Goal: Task Accomplishment & Management: Manage account settings

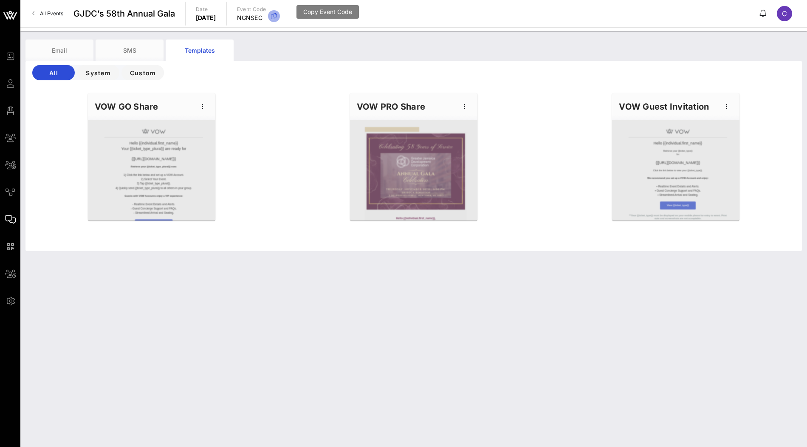
click at [279, 15] on icon "button" at bounding box center [274, 16] width 10 height 10
click at [471, 107] on div "VOW PRO Share" at bounding box center [413, 106] width 127 height 27
click at [464, 111] on icon "button" at bounding box center [465, 106] width 10 height 10
click at [475, 119] on div "Edit" at bounding box center [477, 121] width 21 height 7
type input "GJDC | 2025 GALA"
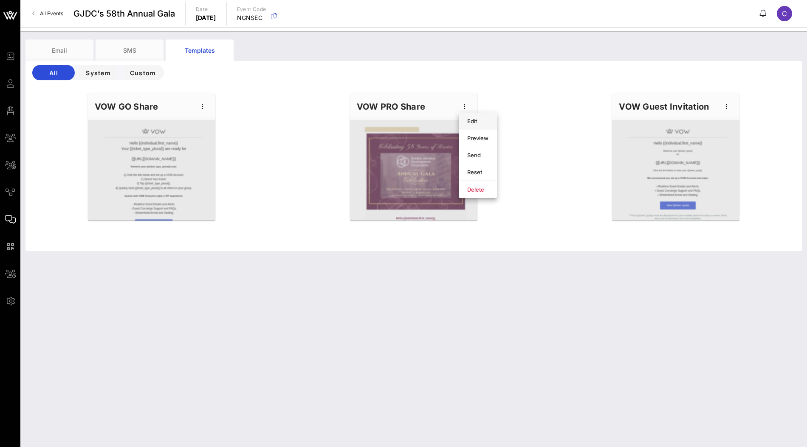
type input "Gala Sponsorship Information & Guest Details"
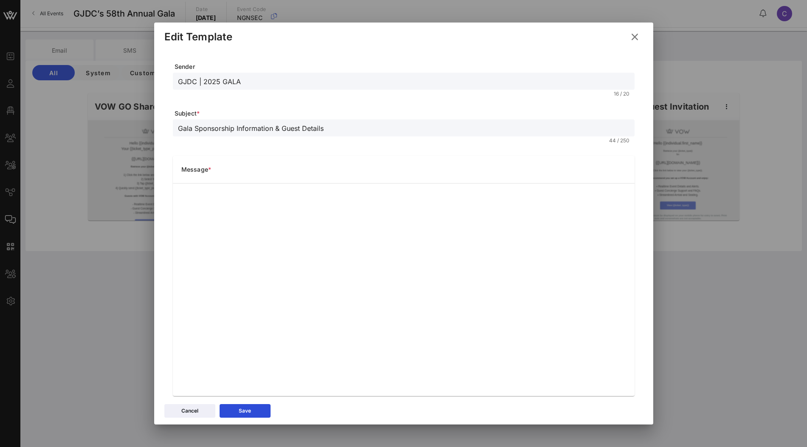
click at [633, 34] on icon at bounding box center [634, 37] width 13 height 12
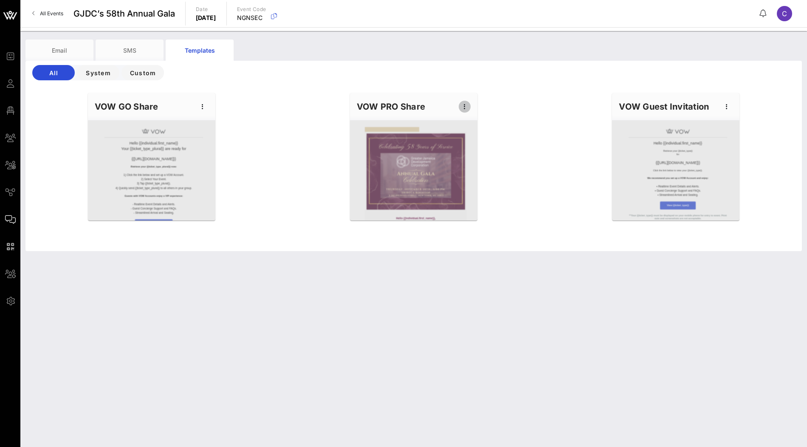
click at [465, 110] on icon "button" at bounding box center [465, 106] width 10 height 10
click at [474, 123] on div "Edit" at bounding box center [477, 121] width 21 height 7
type input "GJDC | 2025 GALA"
type input "Gala Sponsorship Information & Guest Details"
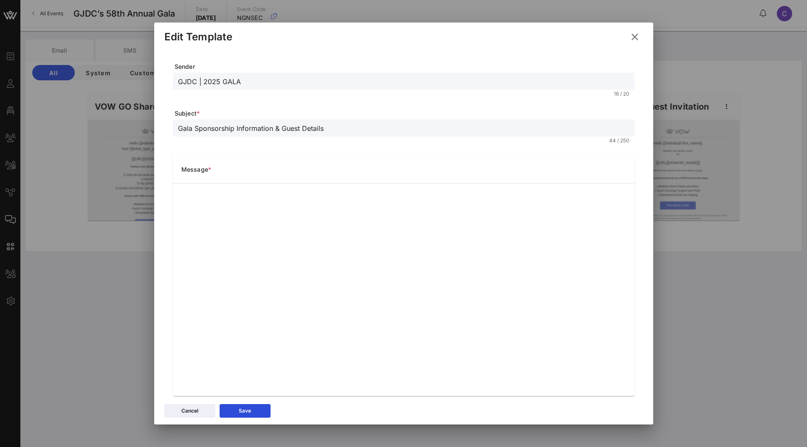
click at [637, 40] on icon at bounding box center [635, 37] width 14 height 13
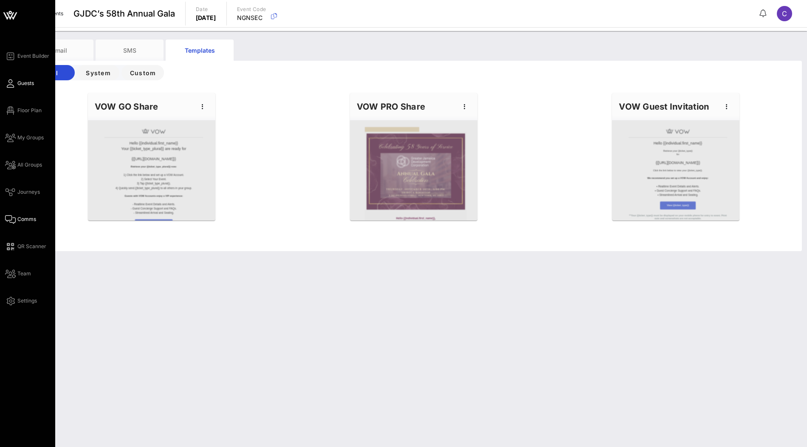
click at [23, 88] on link "Guests" at bounding box center [19, 83] width 29 height 10
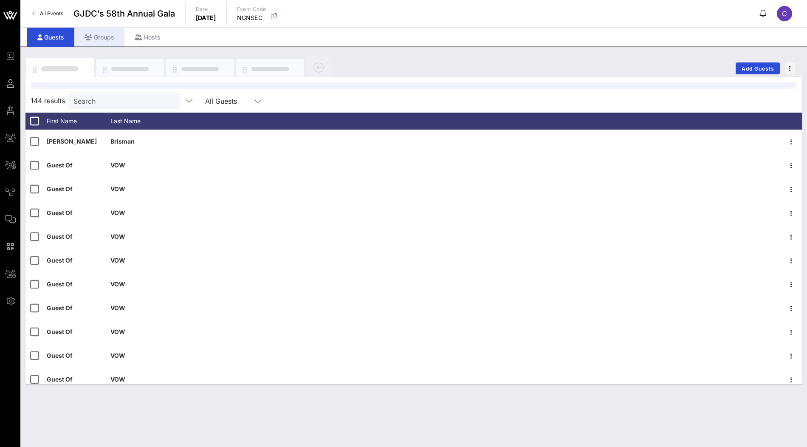
click at [108, 39] on div "Groups" at bounding box center [99, 37] width 50 height 19
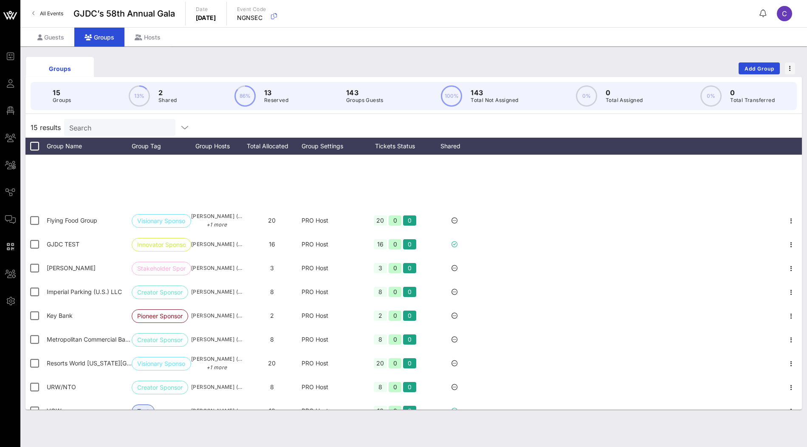
scroll to position [102, 0]
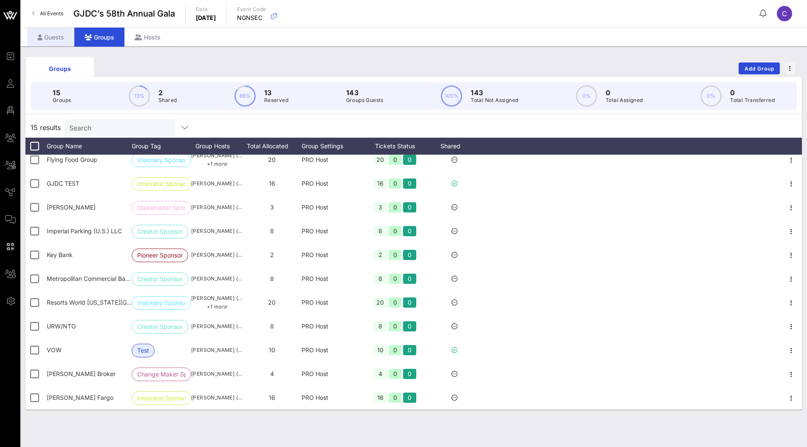
click at [50, 43] on div "Guests" at bounding box center [50, 37] width 47 height 19
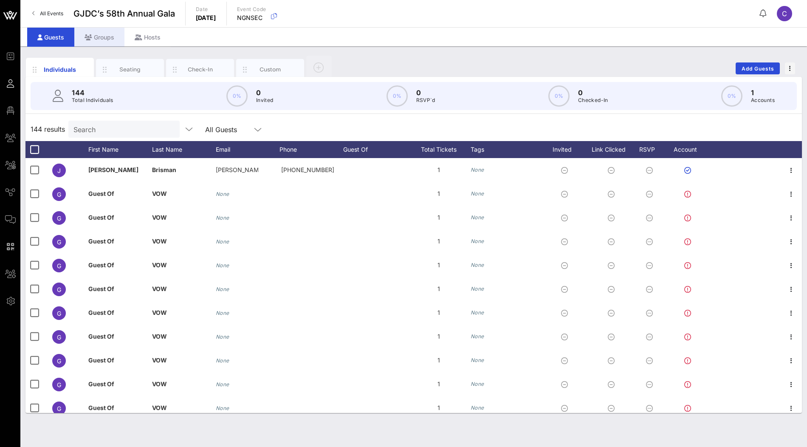
click at [97, 36] on div "Groups" at bounding box center [99, 37] width 50 height 19
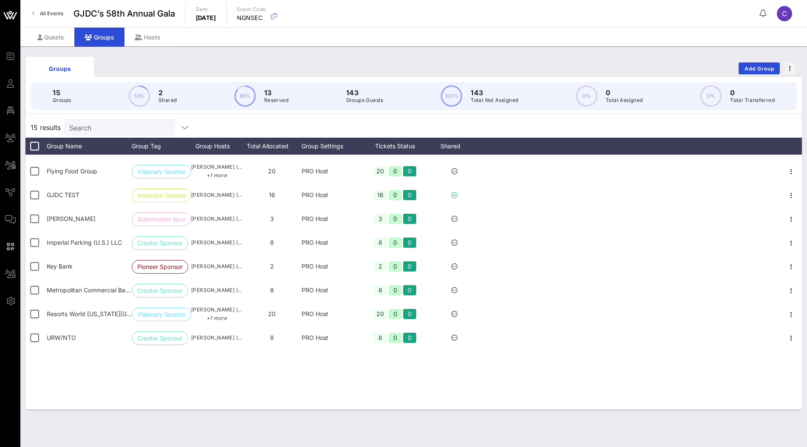
scroll to position [102, 0]
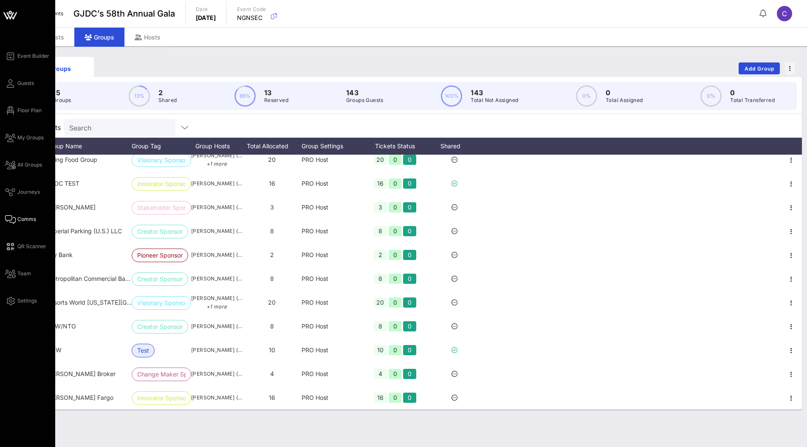
click at [24, 218] on span "Comms" at bounding box center [26, 219] width 19 height 8
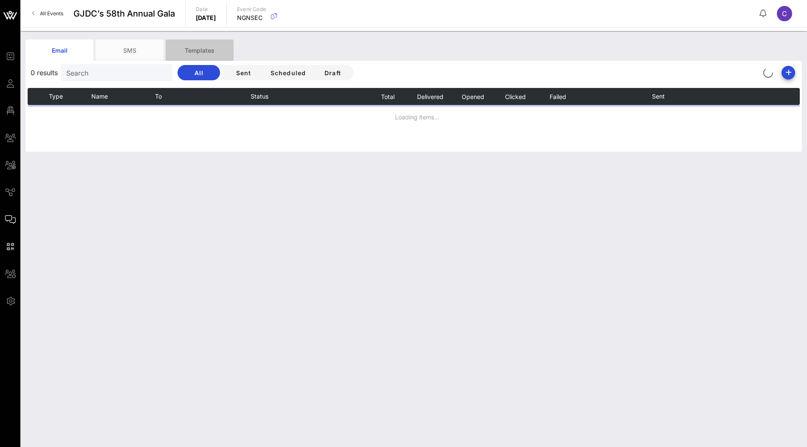
click at [207, 51] on div "Templates" at bounding box center [200, 49] width 68 height 21
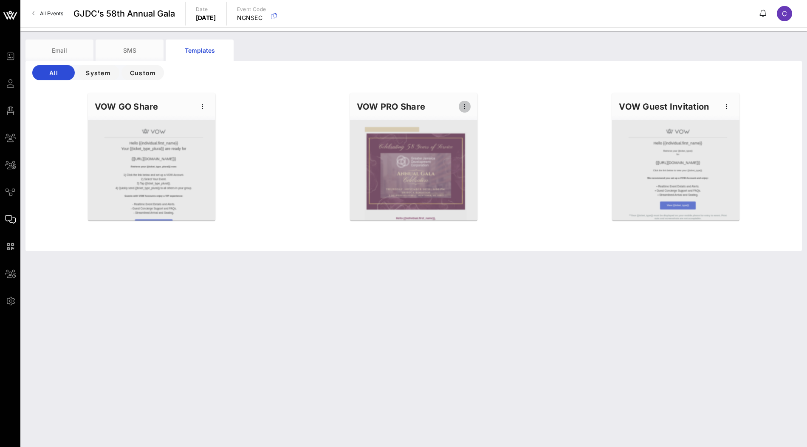
click at [463, 106] on icon "button" at bounding box center [465, 106] width 10 height 10
click at [476, 117] on div "Edit" at bounding box center [477, 121] width 21 height 14
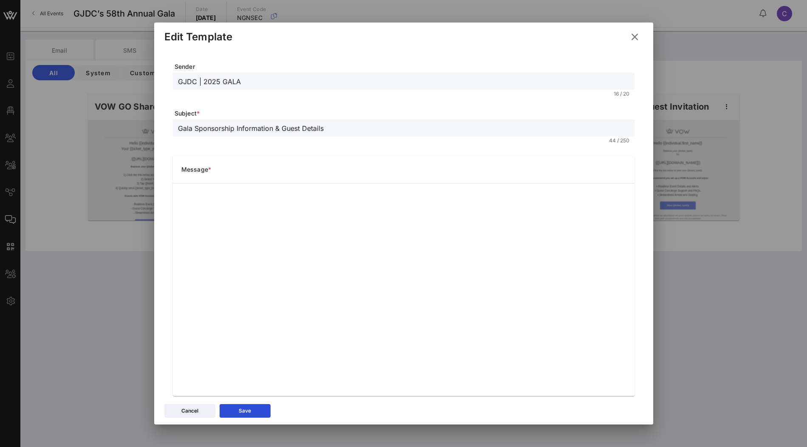
click at [636, 38] on icon at bounding box center [634, 36] width 12 height 11
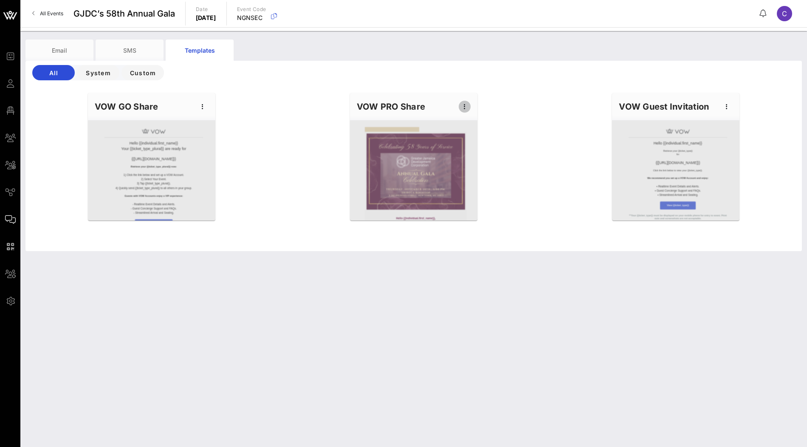
click at [463, 107] on icon "button" at bounding box center [465, 106] width 10 height 10
click at [479, 121] on div "Edit" at bounding box center [477, 121] width 21 height 7
type input "GJDC | 2025 GALA"
type input "Gala Sponsorship Information & Guest Details"
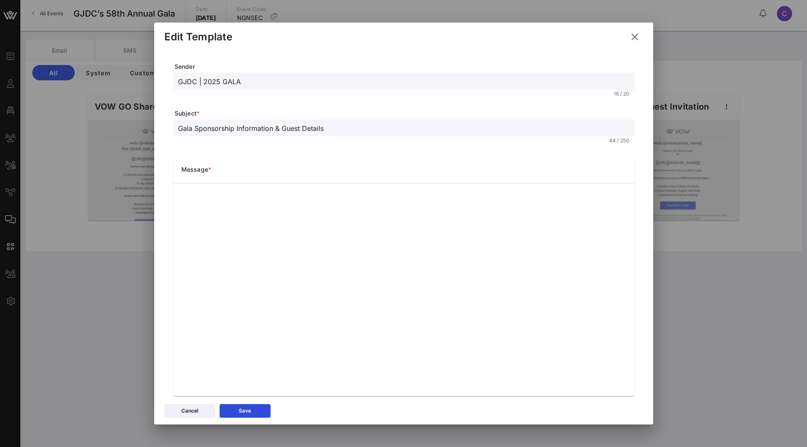
click at [634, 38] on icon at bounding box center [634, 36] width 14 height 15
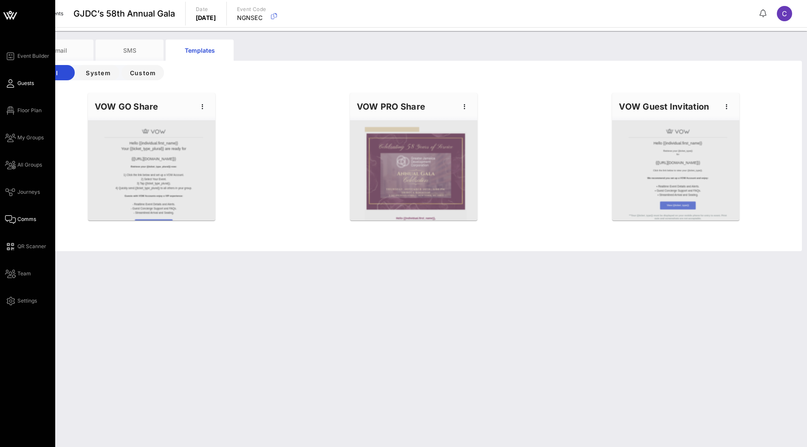
click at [27, 82] on span "Guests" at bounding box center [25, 83] width 17 height 8
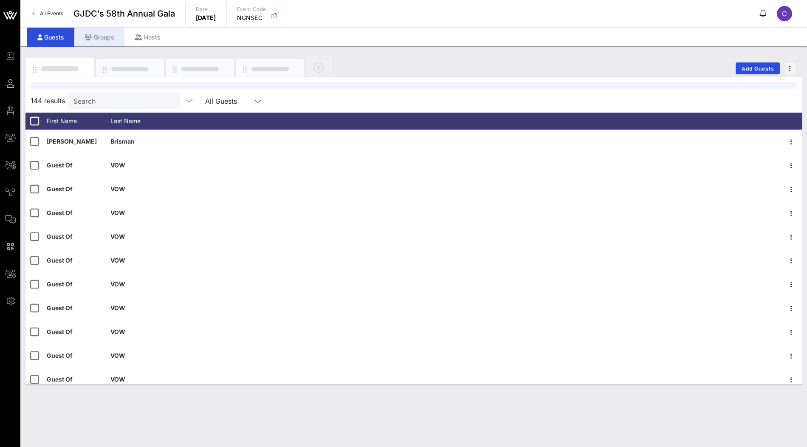
click at [103, 39] on div "Groups" at bounding box center [99, 37] width 50 height 19
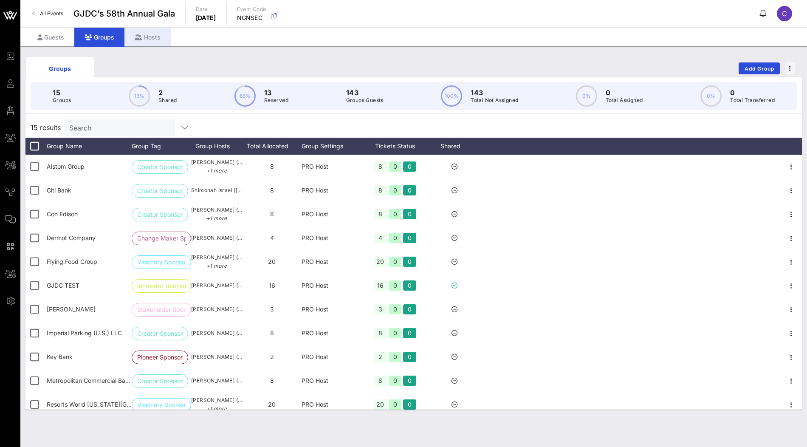
click at [146, 35] on div "Hosts" at bounding box center [147, 37] width 46 height 19
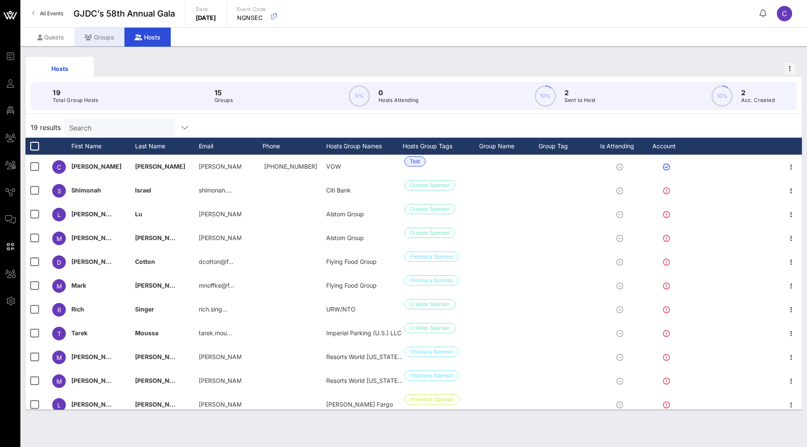
click at [104, 39] on div "Groups" at bounding box center [99, 37] width 50 height 19
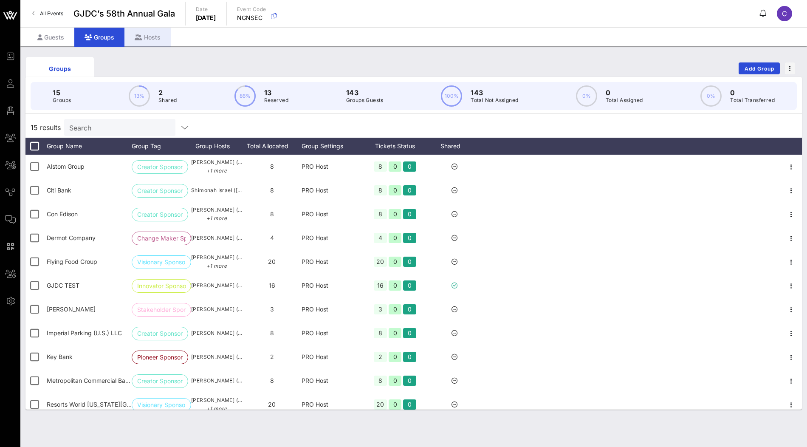
click at [143, 37] on div "Hosts" at bounding box center [147, 37] width 46 height 19
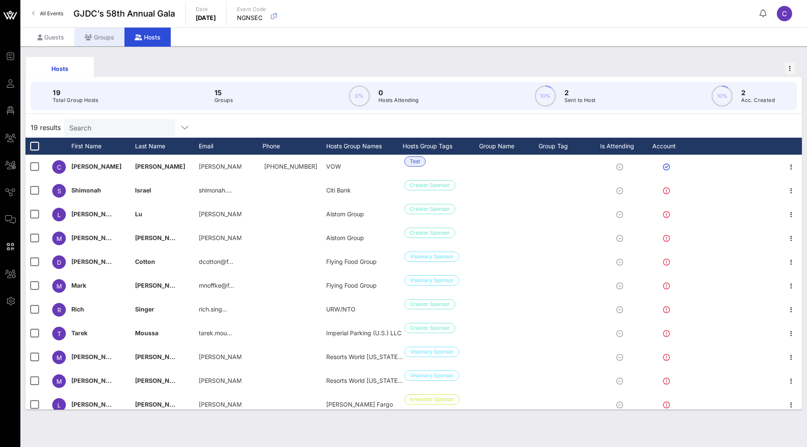
click at [97, 41] on div "Groups" at bounding box center [99, 37] width 50 height 19
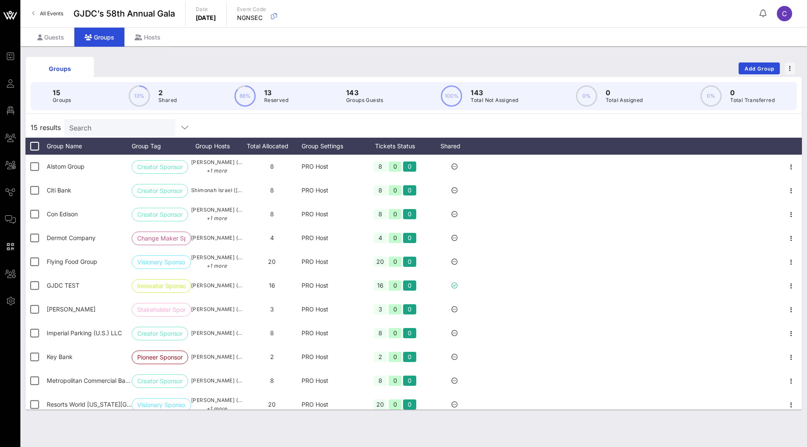
click at [214, 120] on div "15 results Search" at bounding box center [413, 127] width 776 height 20
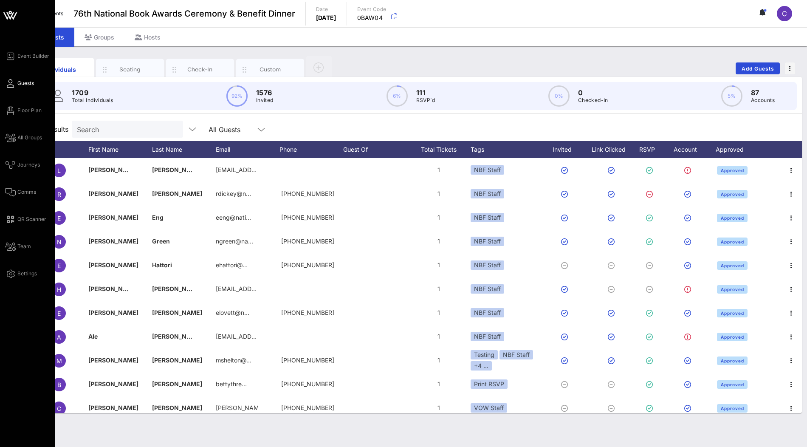
click at [7, 12] on icon at bounding box center [10, 15] width 8 height 7
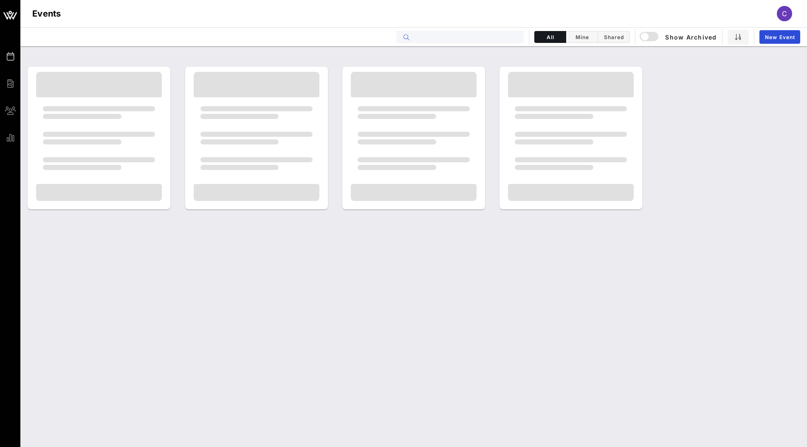
click at [459, 39] on input "text" at bounding box center [465, 36] width 105 height 11
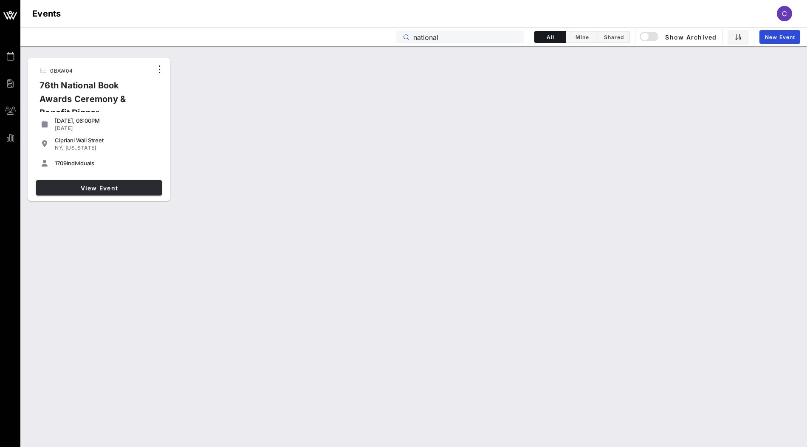
type input "national"
click at [81, 182] on link "View Event" at bounding box center [99, 187] width 126 height 15
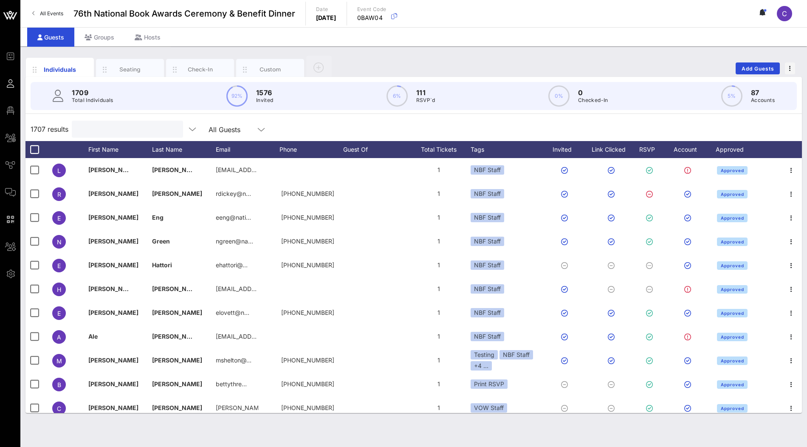
click at [83, 130] on input "text" at bounding box center [126, 129] width 99 height 11
paste input "edwardball@mac.com"
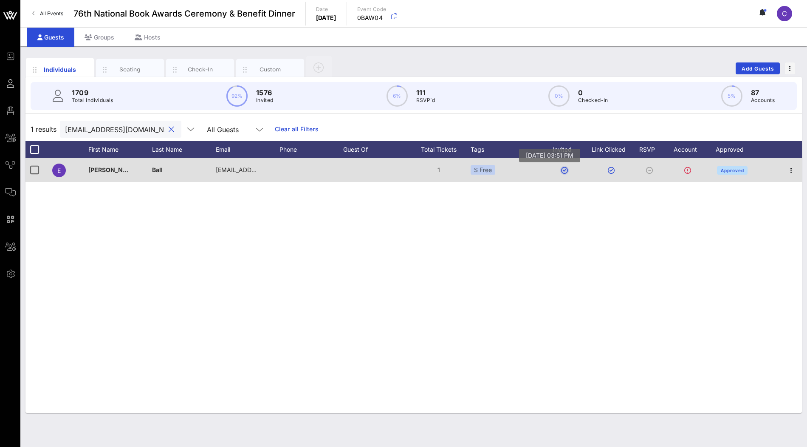
click at [565, 169] on button "button" at bounding box center [564, 170] width 7 height 7
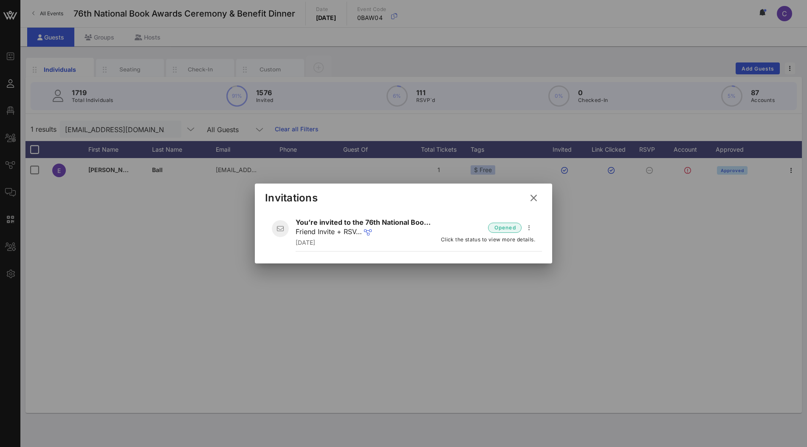
click at [533, 196] on icon at bounding box center [533, 197] width 12 height 11
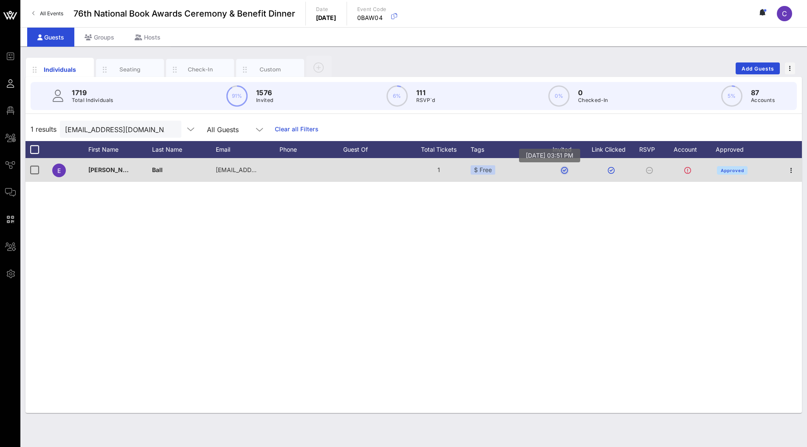
click at [565, 172] on button "button" at bounding box center [564, 170] width 7 height 7
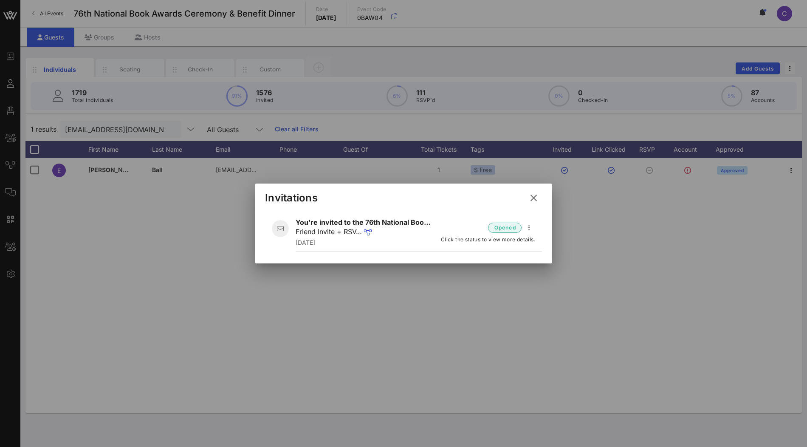
click at [533, 200] on icon at bounding box center [533, 198] width 11 height 10
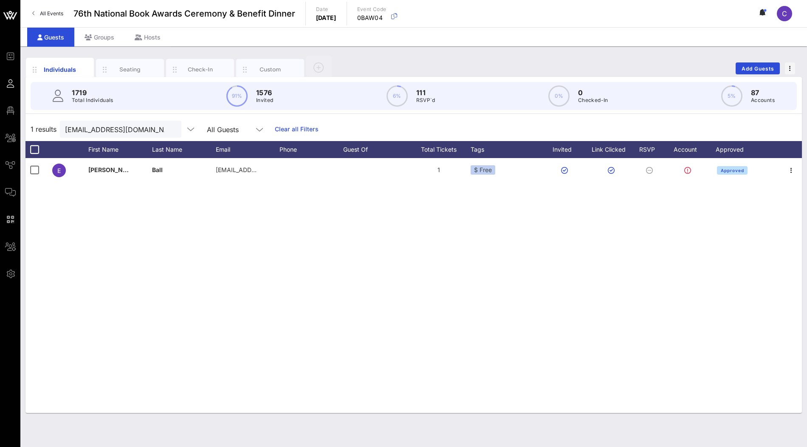
click at [534, 206] on div "E Edward Ball edwardball@mac.com 1 $ Free Approved" at bounding box center [413, 285] width 776 height 255
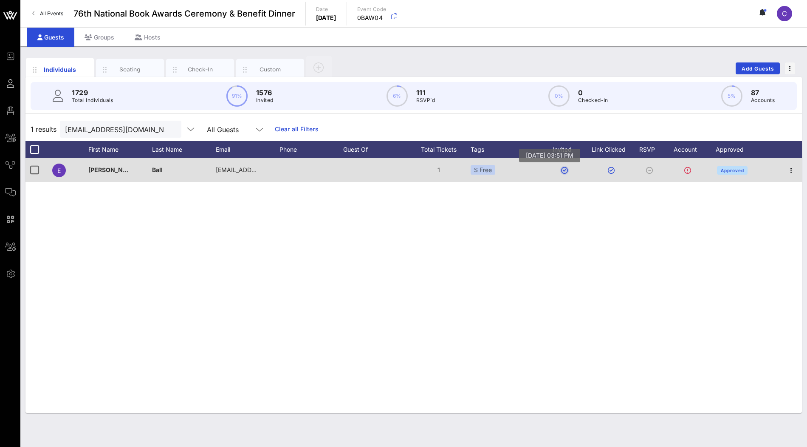
click at [564, 171] on button "button" at bounding box center [564, 170] width 7 height 7
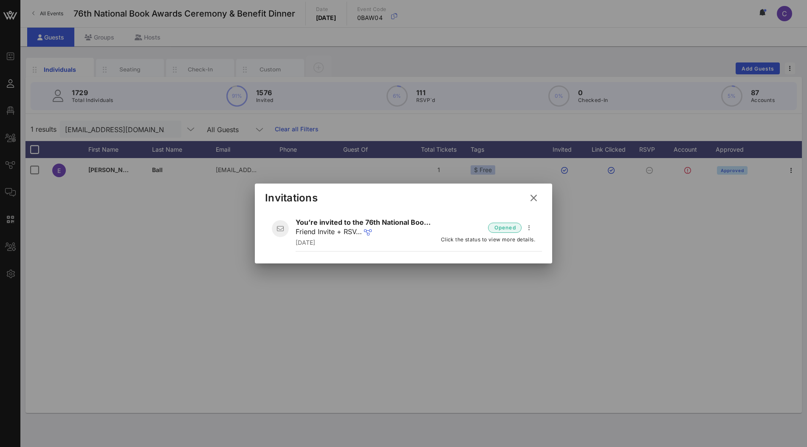
click at [536, 199] on icon at bounding box center [533, 197] width 12 height 11
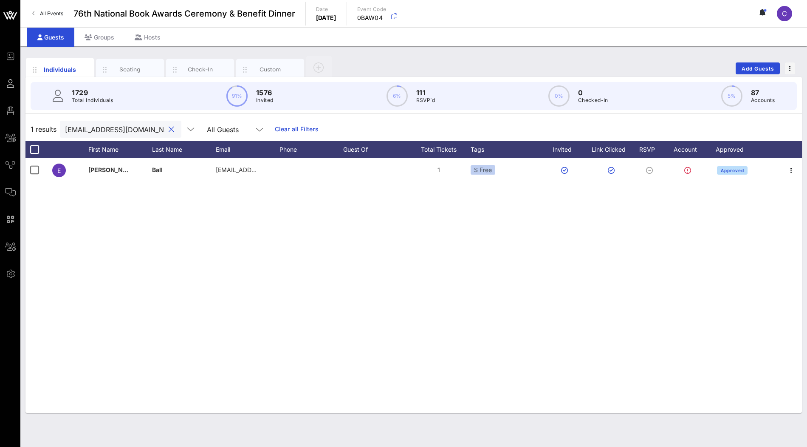
click at [139, 130] on input "edwardball@mac.com" at bounding box center [114, 129] width 99 height 11
paste input "megtansey"
type input "megtansey@mac.com"
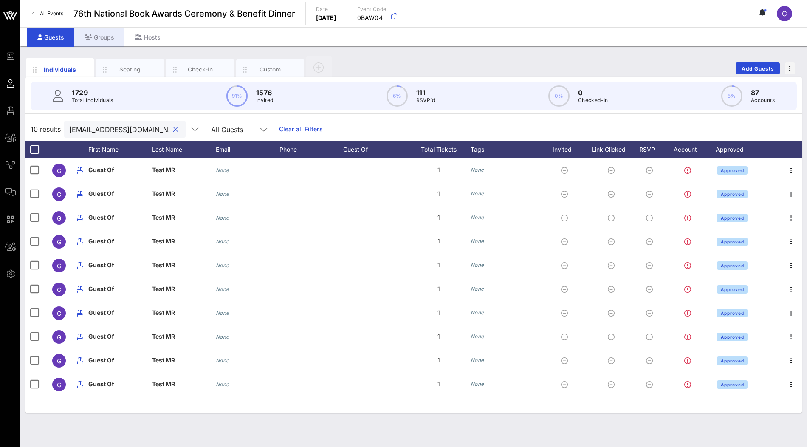
click at [108, 36] on div "Groups" at bounding box center [99, 37] width 50 height 19
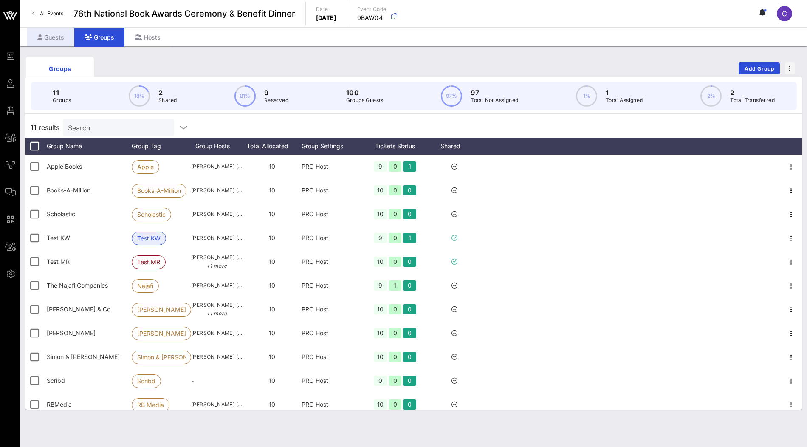
click at [58, 37] on div "Guests" at bounding box center [50, 37] width 47 height 19
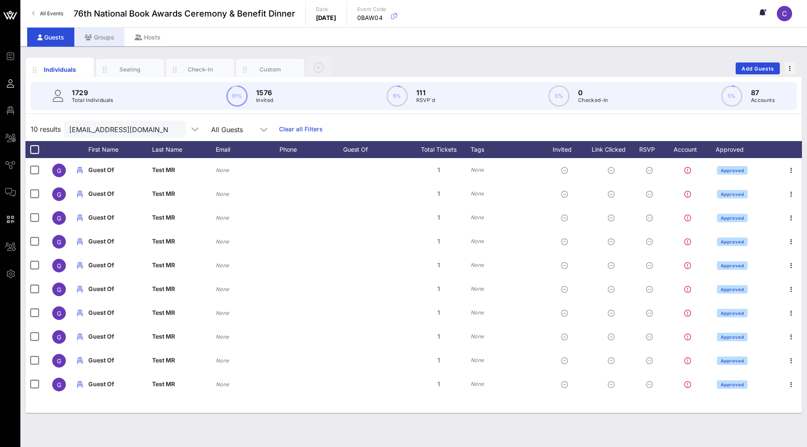
click at [96, 34] on div "Groups" at bounding box center [99, 37] width 50 height 19
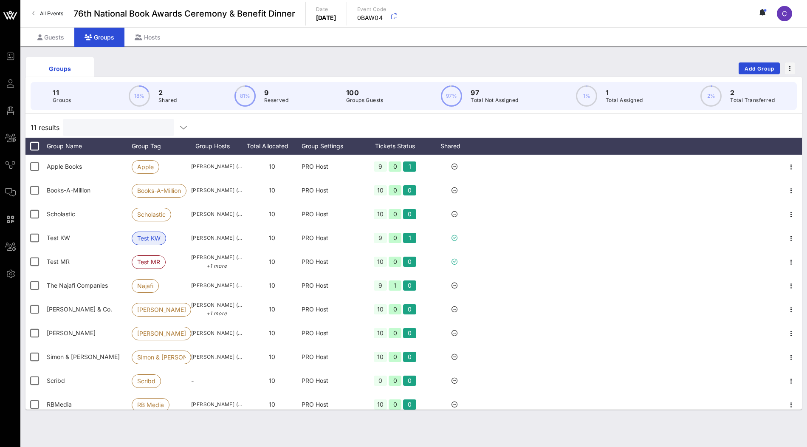
click at [118, 131] on input "text" at bounding box center [117, 127] width 99 height 11
paste input "megtansey@mac.com"
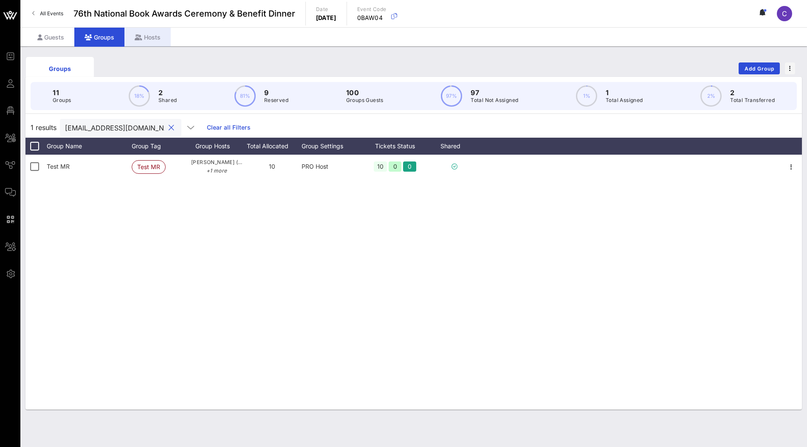
type input "megtansey@mac.com"
click at [155, 36] on div "Hosts" at bounding box center [147, 37] width 46 height 19
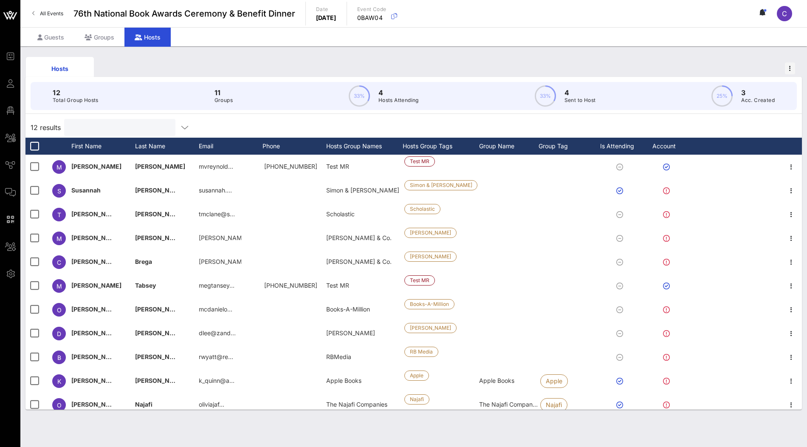
click at [102, 126] on input "text" at bounding box center [118, 127] width 99 height 11
paste input "megtansey@mac.com"
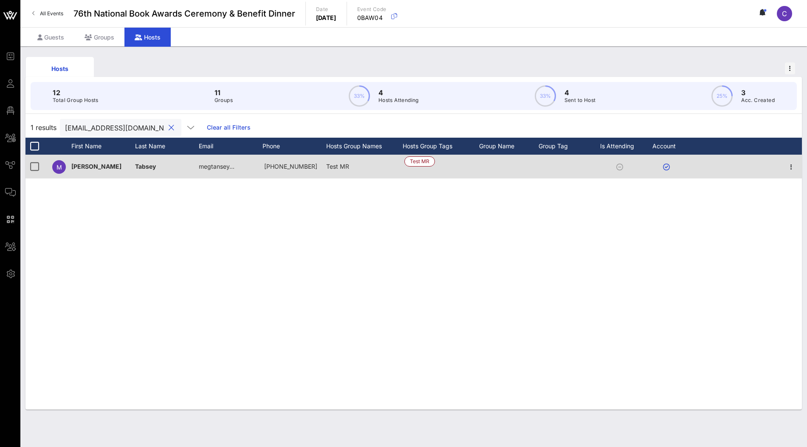
type input "megtansey@mac.com"
click at [668, 166] on icon at bounding box center [666, 167] width 7 height 7
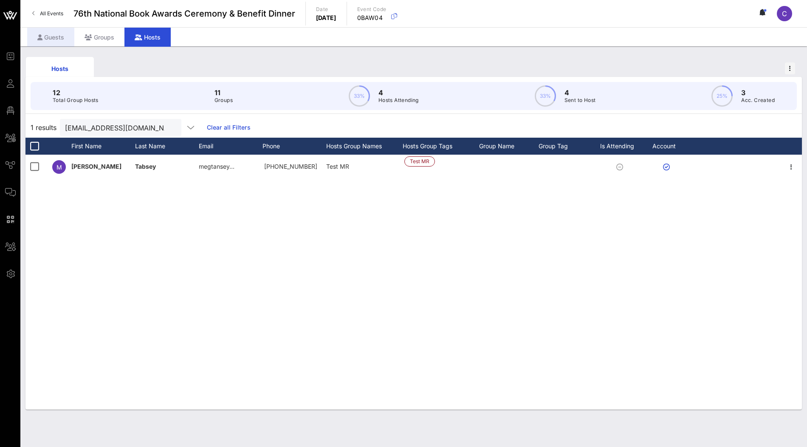
click at [53, 38] on div "Guests" at bounding box center [50, 37] width 47 height 19
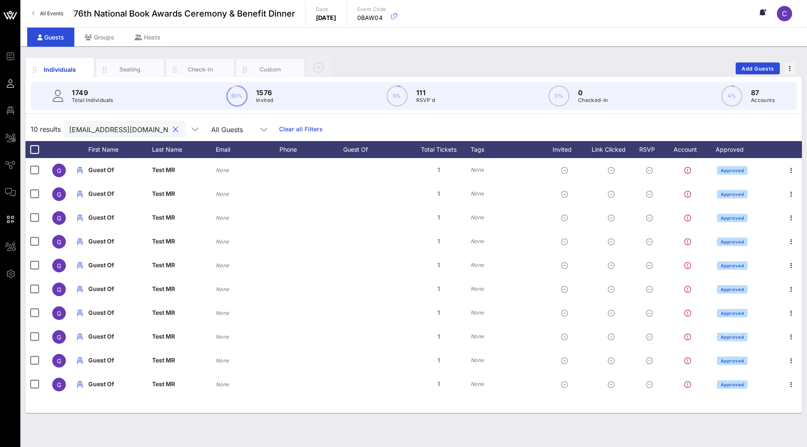
click at [132, 130] on input "megtansey@mac.com" at bounding box center [118, 129] width 99 height 11
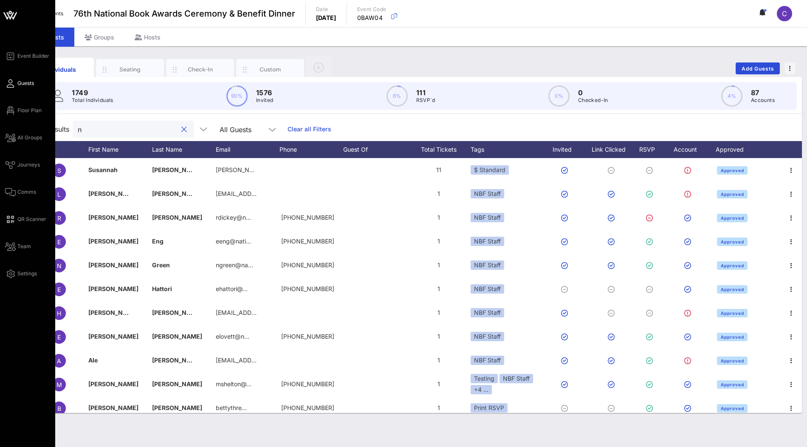
type input "n"
click at [12, 11] on icon at bounding box center [10, 15] width 20 height 20
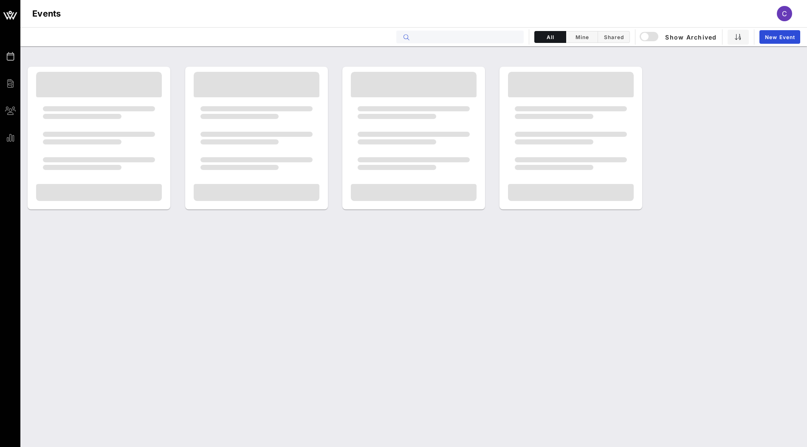
click at [458, 38] on input "text" at bounding box center [465, 36] width 105 height 11
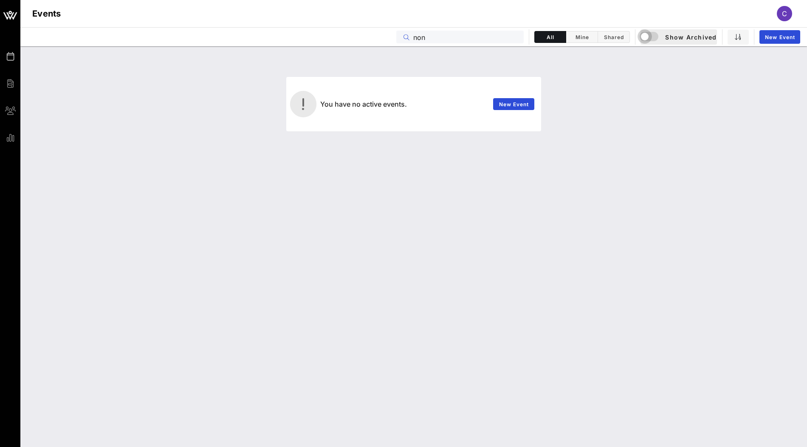
type input "non"
click at [646, 35] on div "button" at bounding box center [645, 37] width 12 height 12
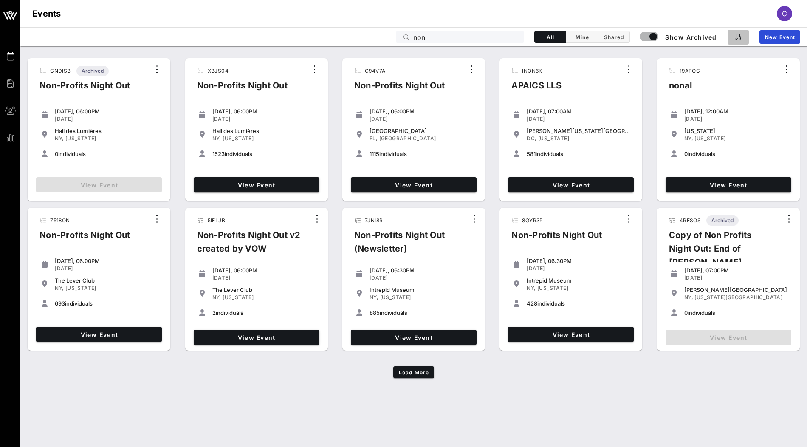
click at [739, 36] on icon "button" at bounding box center [738, 37] width 7 height 7
click at [742, 56] on div "Start Date, Descending" at bounding box center [762, 52] width 67 height 7
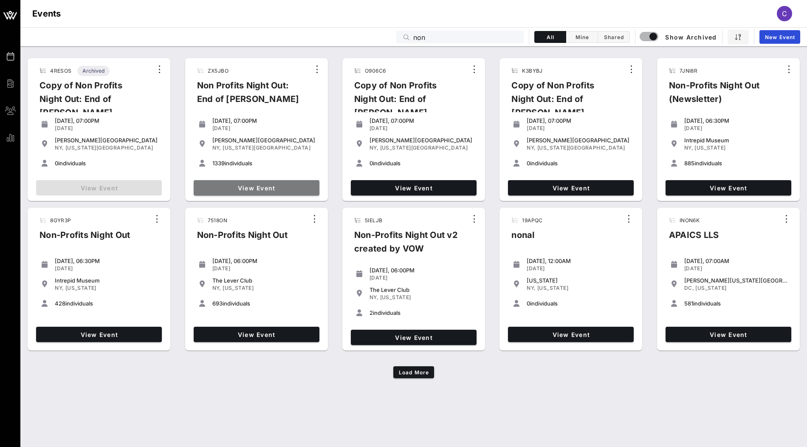
click at [253, 190] on span "View Event" at bounding box center [256, 187] width 119 height 7
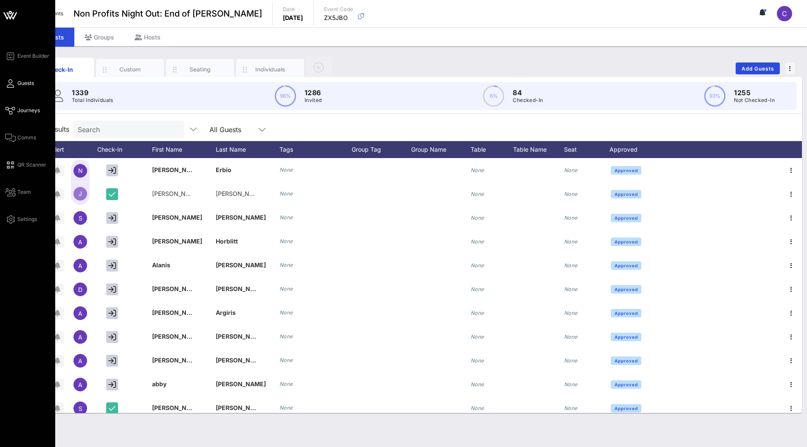
click at [23, 109] on span "Journeys" at bounding box center [28, 111] width 23 height 8
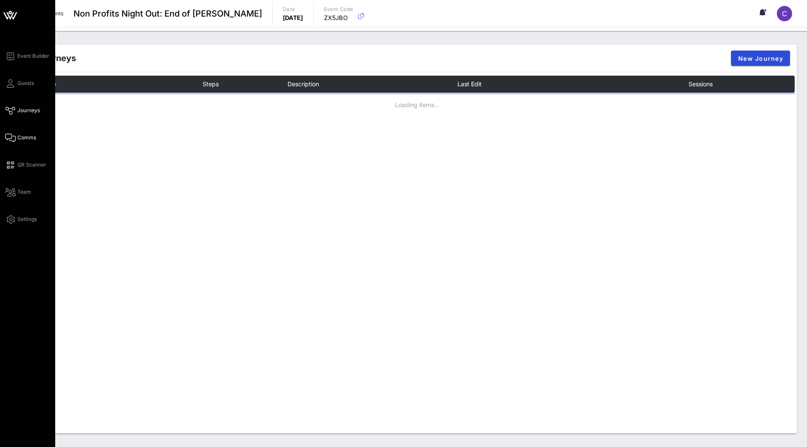
click at [28, 139] on span "Comms" at bounding box center [26, 138] width 19 height 8
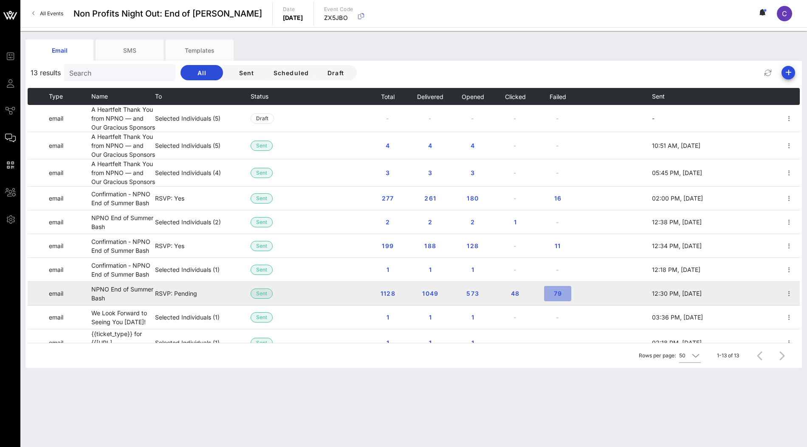
click at [561, 292] on span "79" at bounding box center [558, 293] width 14 height 7
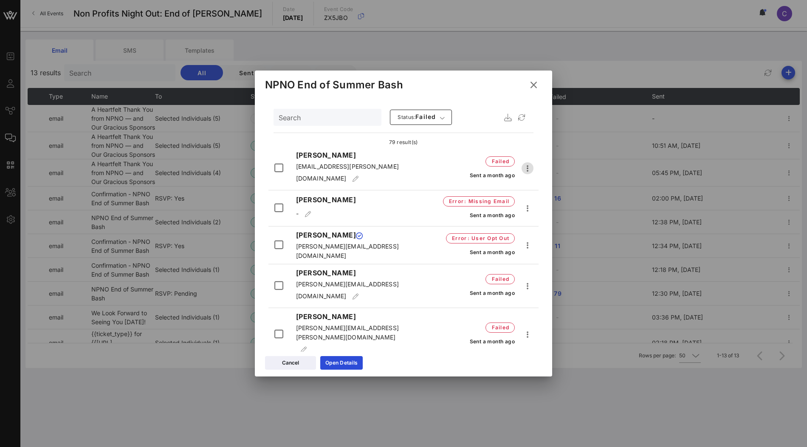
click at [527, 165] on icon "button" at bounding box center [527, 168] width 10 height 10
click at [533, 85] on icon at bounding box center [533, 84] width 15 height 15
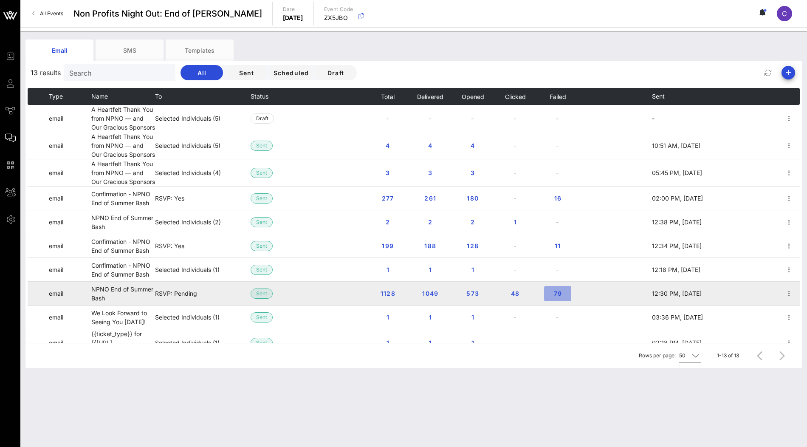
click at [558, 293] on span "79" at bounding box center [558, 293] width 14 height 7
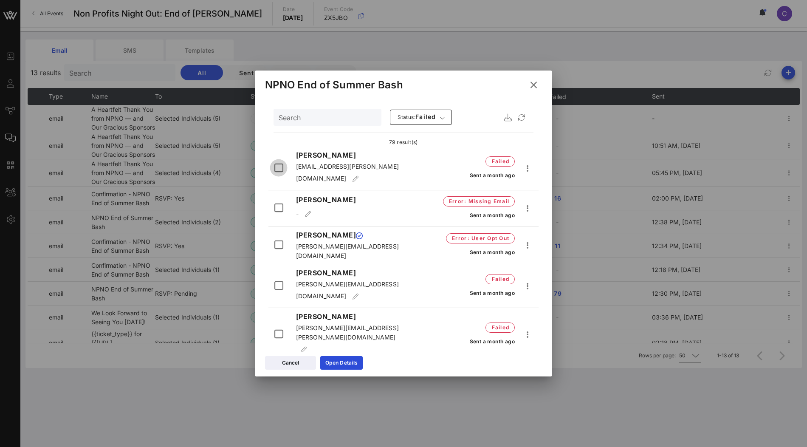
click at [276, 163] on div at bounding box center [278, 168] width 14 height 14
click at [278, 200] on div at bounding box center [278, 207] width 14 height 14
click at [277, 237] on div at bounding box center [278, 244] width 14 height 14
click at [526, 166] on icon "button" at bounding box center [527, 168] width 10 height 10
click at [535, 85] on icon at bounding box center [533, 85] width 15 height 15
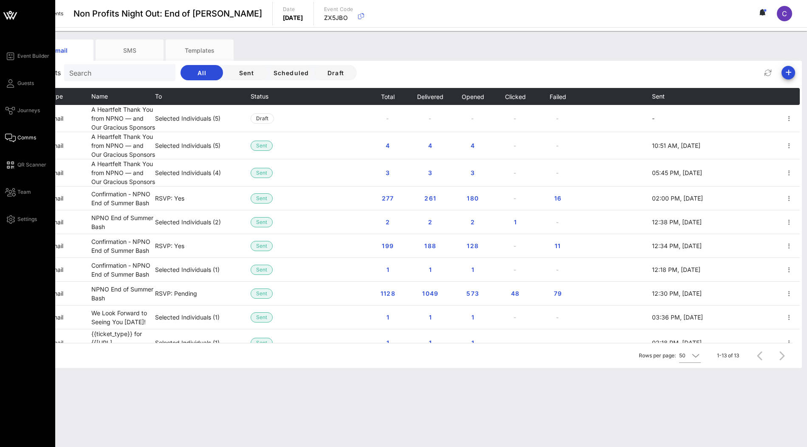
click at [10, 14] on icon at bounding box center [9, 12] width 3 height 3
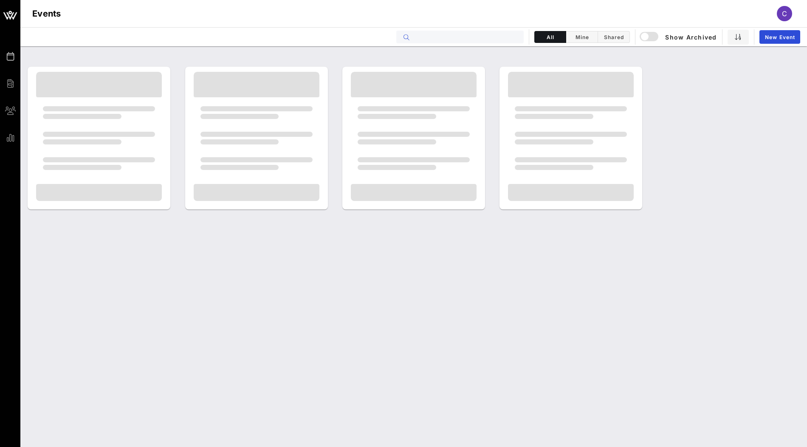
click at [424, 39] on input "text" at bounding box center [465, 36] width 105 height 11
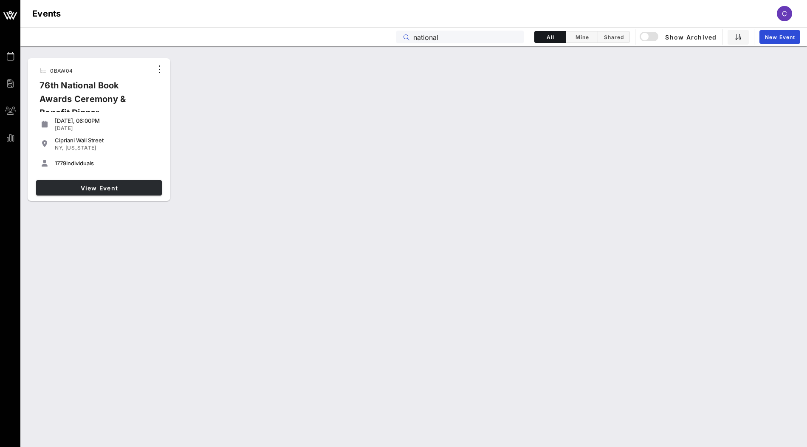
type input "national"
click at [114, 186] on span "View Event" at bounding box center [98, 187] width 119 height 7
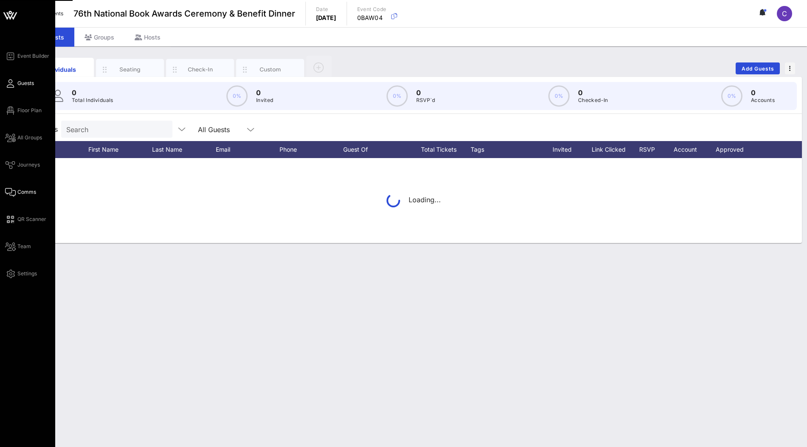
click at [20, 189] on span "Comms" at bounding box center [26, 192] width 19 height 8
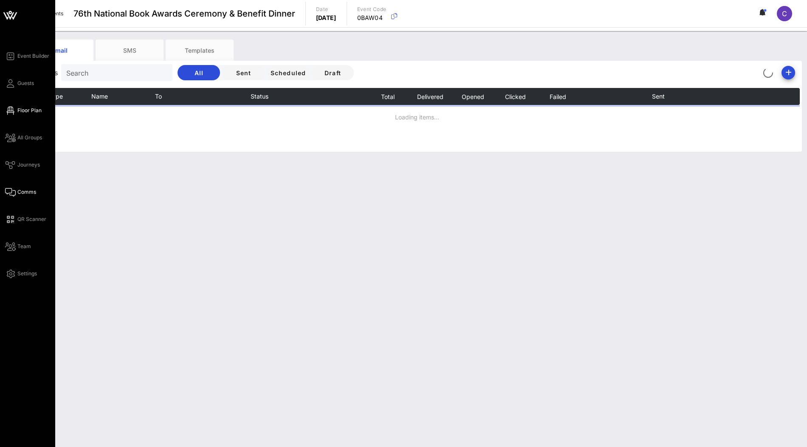
click at [30, 112] on span "Floor Plan" at bounding box center [29, 111] width 24 height 8
click at [25, 112] on span "Floor Plan" at bounding box center [29, 111] width 24 height 8
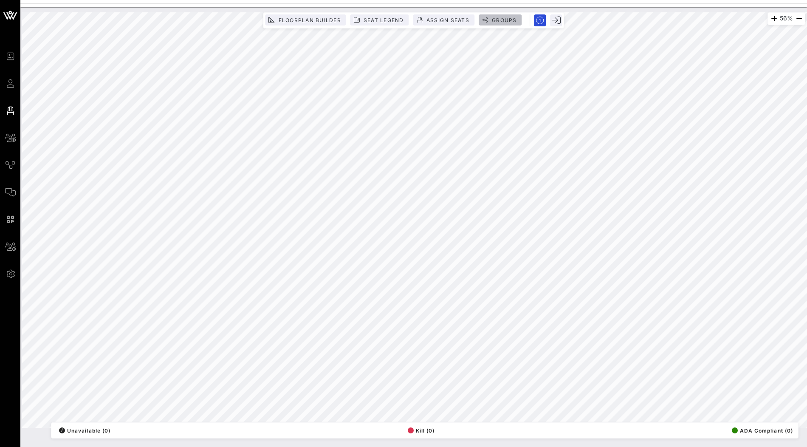
click at [500, 20] on span "Groups" at bounding box center [503, 20] width 25 height 6
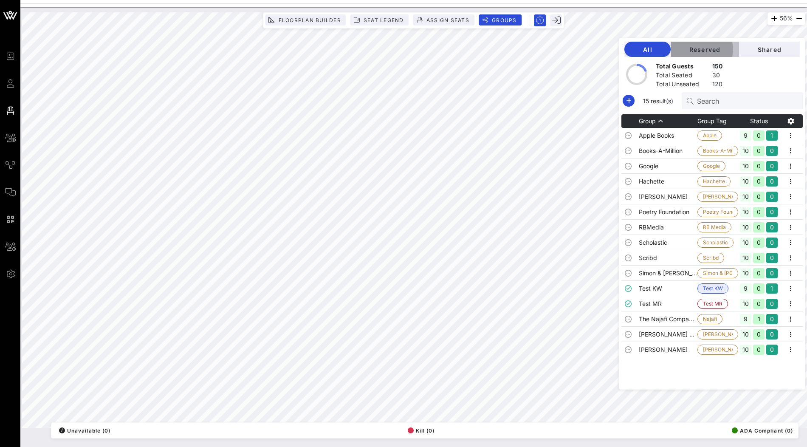
click at [732, 47] on span "Reserved" at bounding box center [704, 49] width 55 height 7
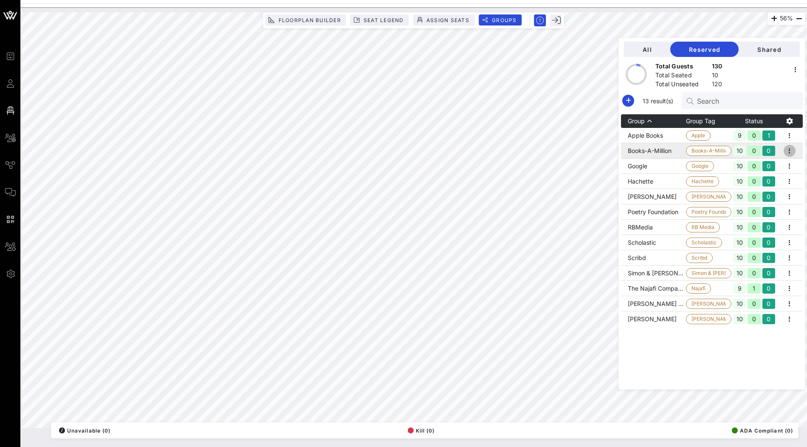
click at [792, 152] on icon "button" at bounding box center [789, 151] width 10 height 10
click at [783, 162] on div "Edit" at bounding box center [780, 164] width 26 height 7
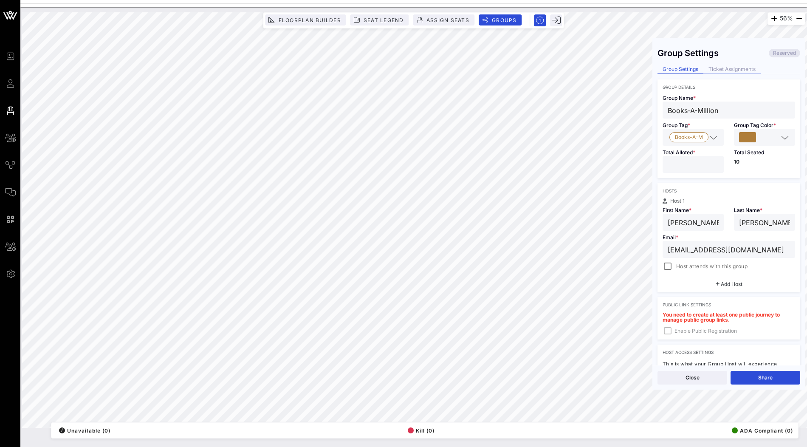
click at [739, 72] on div "Ticket Assignments" at bounding box center [731, 69] width 57 height 9
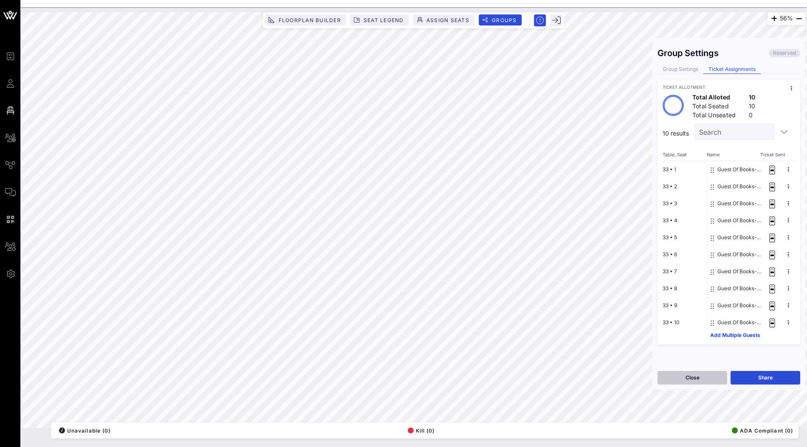
click at [697, 375] on button "Close" at bounding box center [692, 378] width 70 height 14
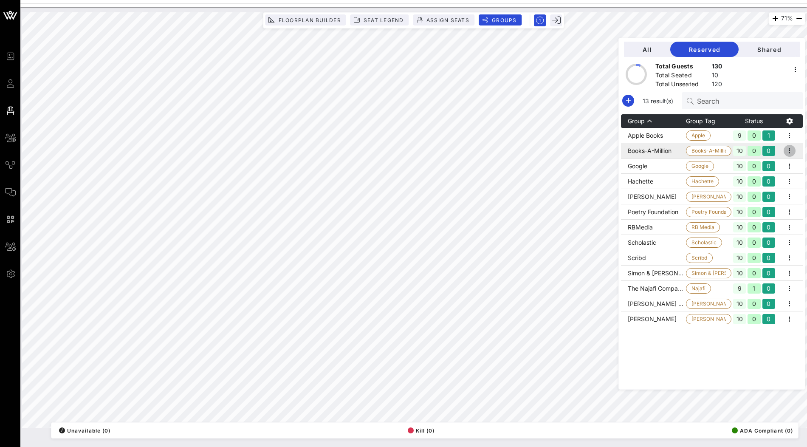
click at [792, 151] on icon "button" at bounding box center [789, 151] width 10 height 10
click at [785, 160] on div "Edit" at bounding box center [780, 165] width 26 height 14
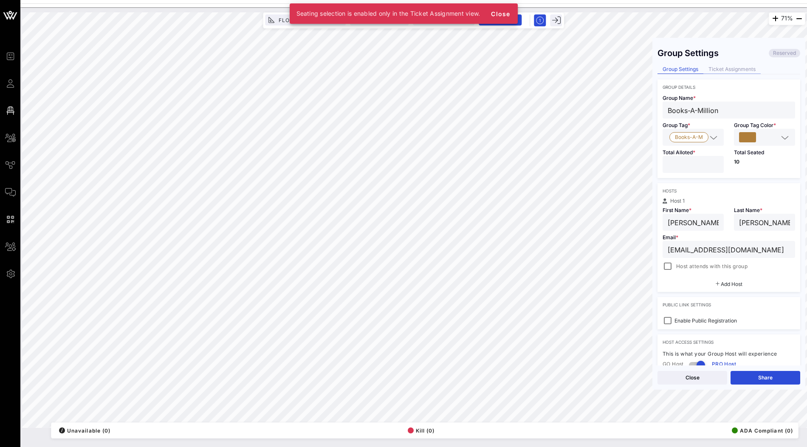
click at [740, 71] on div "Ticket Assignments" at bounding box center [731, 69] width 57 height 9
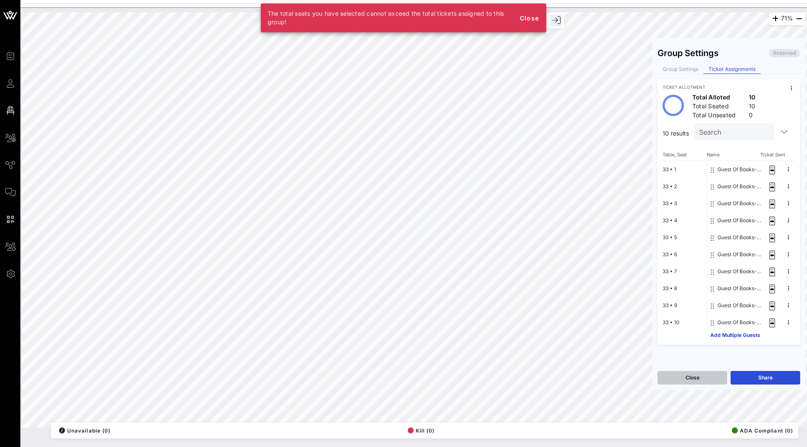
click at [704, 381] on button "Close" at bounding box center [692, 378] width 70 height 14
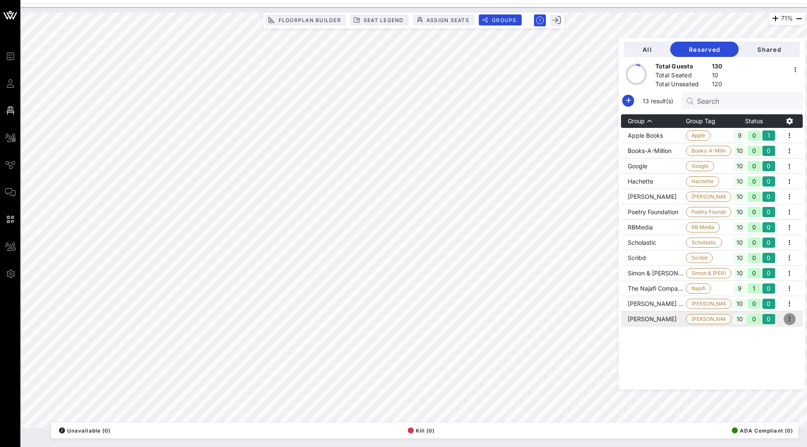
click at [792, 318] on icon "button" at bounding box center [789, 319] width 10 height 10
click at [778, 332] on div "Edit" at bounding box center [780, 333] width 26 height 7
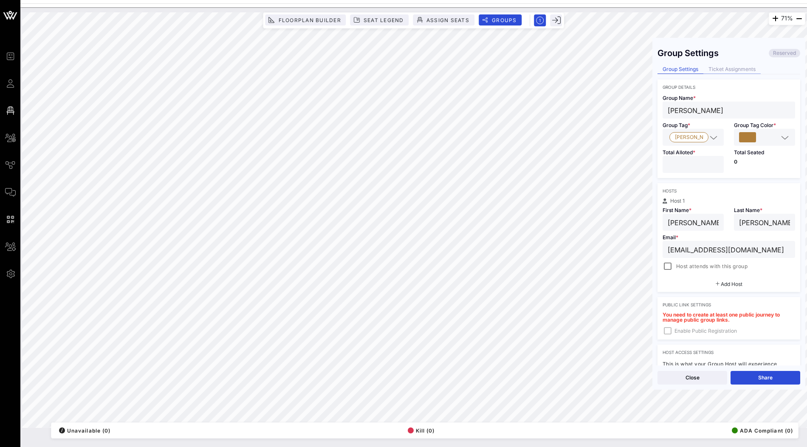
click at [745, 70] on div "Ticket Assignments" at bounding box center [731, 69] width 57 height 9
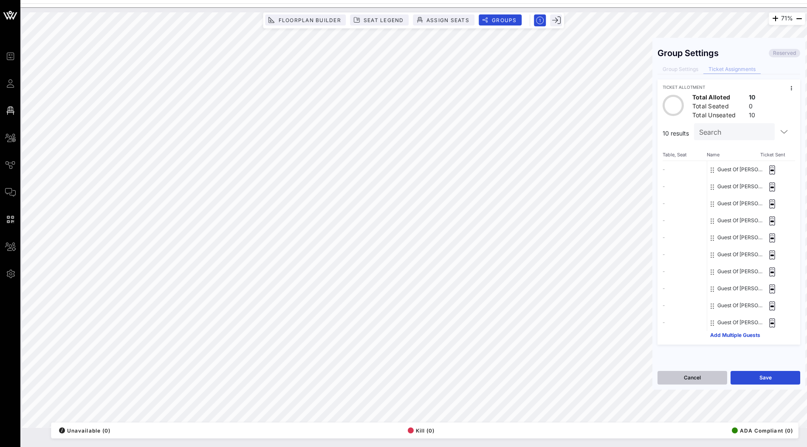
click at [694, 379] on button "Cancel" at bounding box center [692, 378] width 70 height 14
click at [703, 378] on button "Close" at bounding box center [692, 378] width 70 height 14
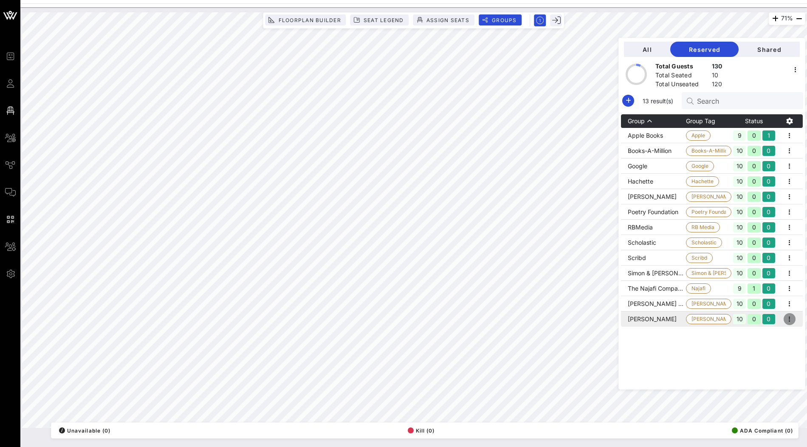
click at [790, 322] on icon "button" at bounding box center [789, 319] width 10 height 10
click at [778, 332] on div "Edit" at bounding box center [780, 333] width 26 height 7
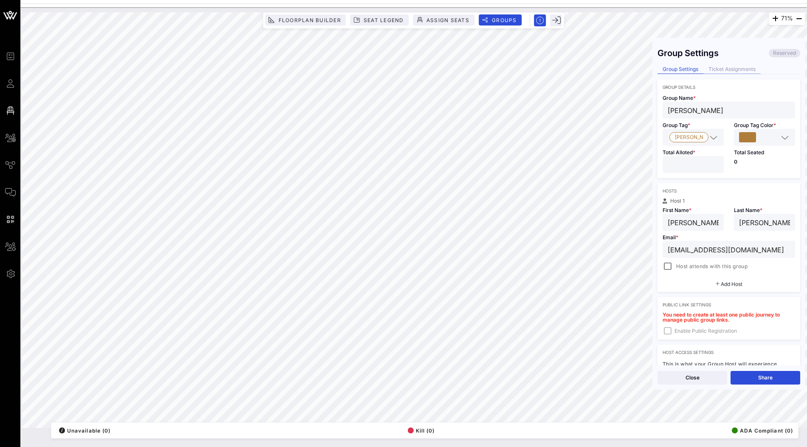
click at [736, 70] on div "Ticket Assignments" at bounding box center [731, 69] width 57 height 9
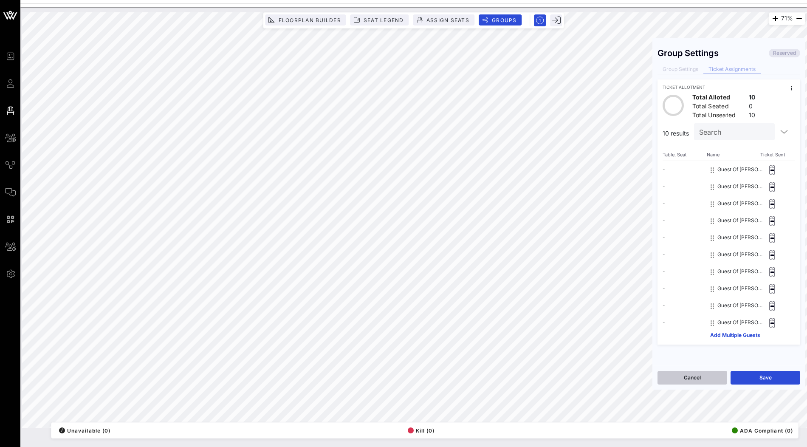
click at [691, 377] on button "Cancel" at bounding box center [692, 378] width 70 height 14
click at [691, 377] on button "Close" at bounding box center [692, 378] width 70 height 14
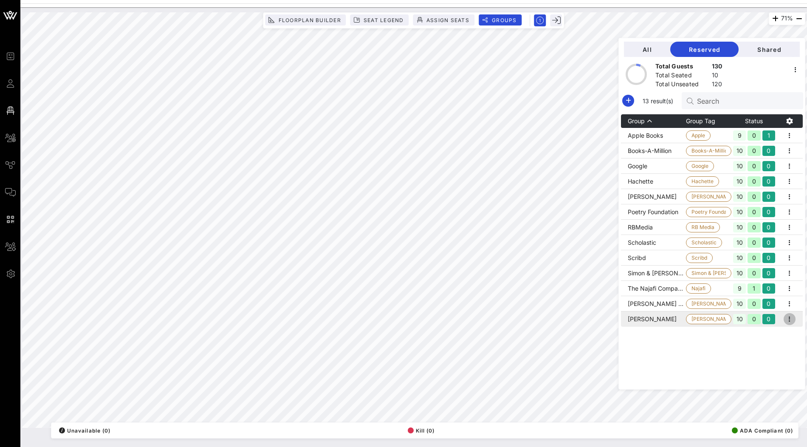
click at [793, 322] on icon "button" at bounding box center [789, 319] width 10 height 10
click at [778, 331] on div "Edit" at bounding box center [780, 333] width 26 height 7
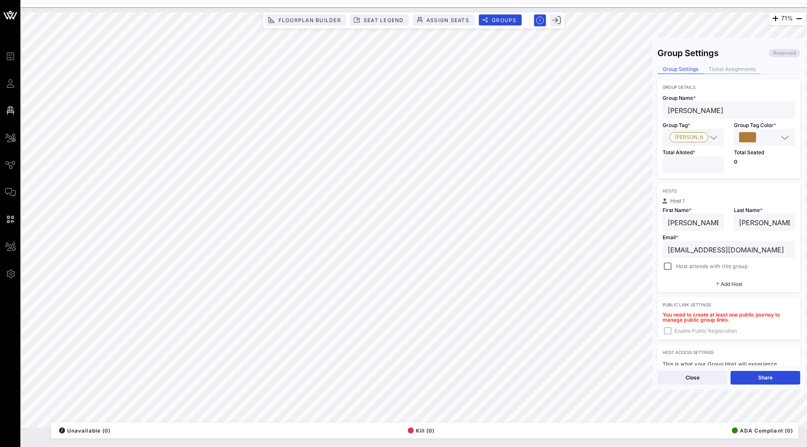
click at [728, 68] on div "Ticket Assignments" at bounding box center [731, 69] width 57 height 9
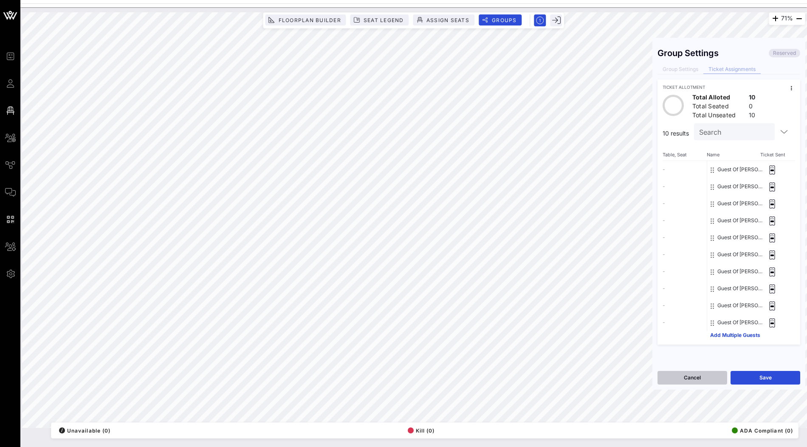
click at [686, 378] on button "Cancel" at bounding box center [692, 378] width 70 height 14
click at [686, 378] on button "Close" at bounding box center [692, 378] width 70 height 14
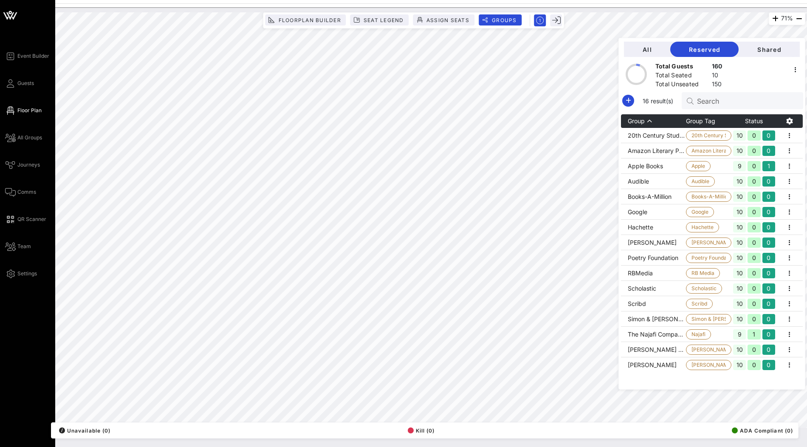
click at [11, 16] on icon at bounding box center [10, 15] width 8 height 7
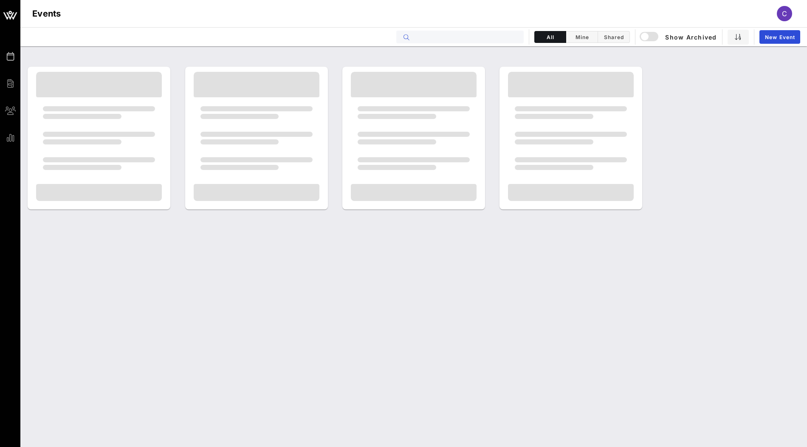
click at [471, 39] on input "text" at bounding box center [465, 36] width 105 height 11
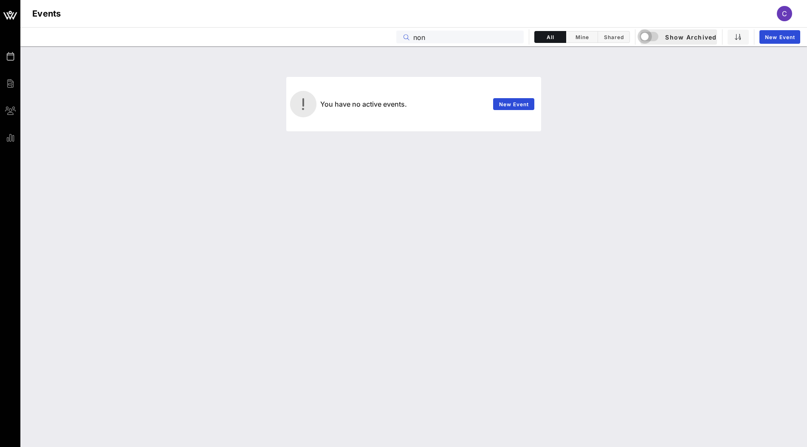
type input "non"
click at [648, 39] on div "button" at bounding box center [645, 37] width 12 height 12
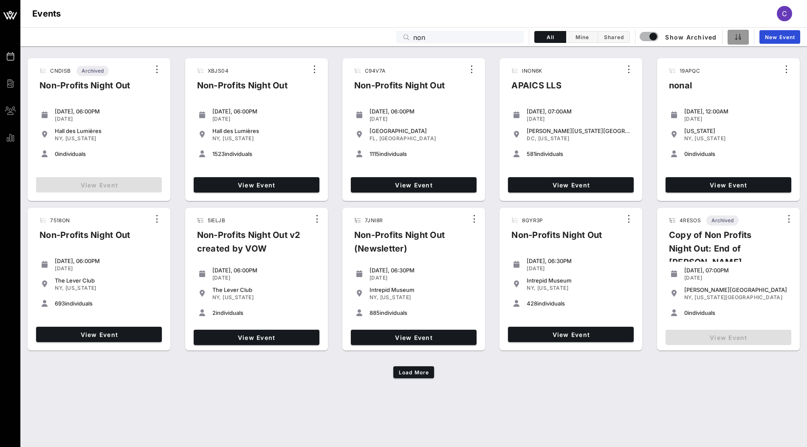
click at [739, 40] on icon "button" at bounding box center [738, 37] width 7 height 7
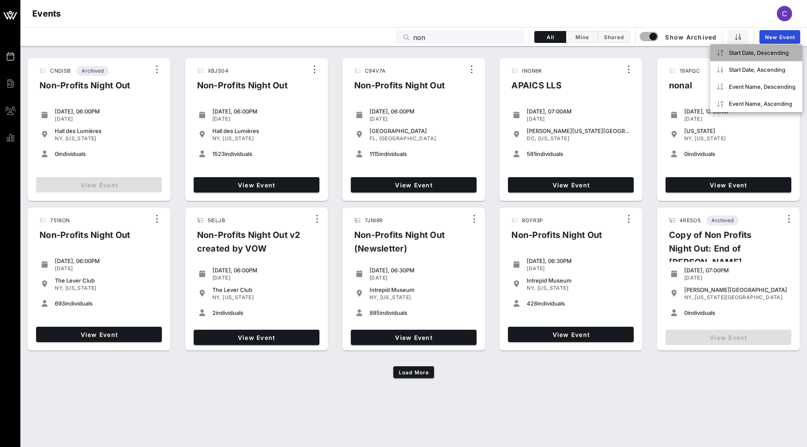
click at [744, 50] on div "Start Date, Descending" at bounding box center [762, 52] width 67 height 7
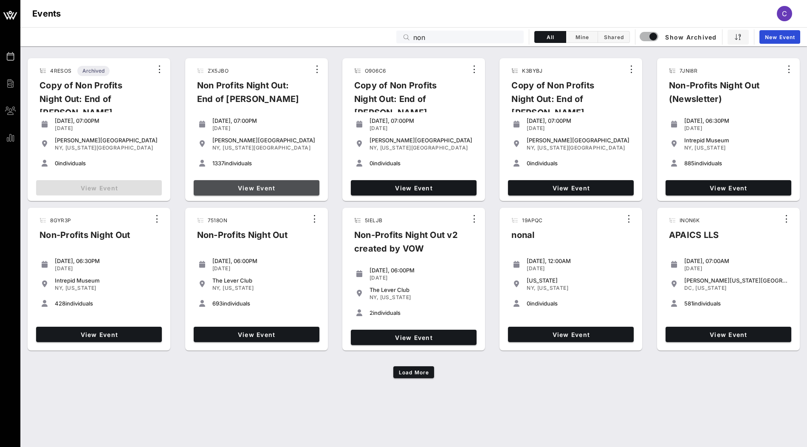
click at [295, 190] on span "View Event" at bounding box center [256, 187] width 119 height 7
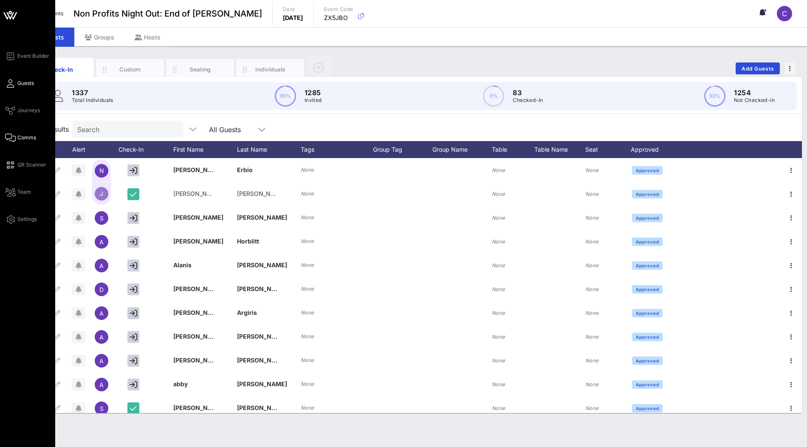
click at [21, 137] on span "Comms" at bounding box center [26, 138] width 19 height 8
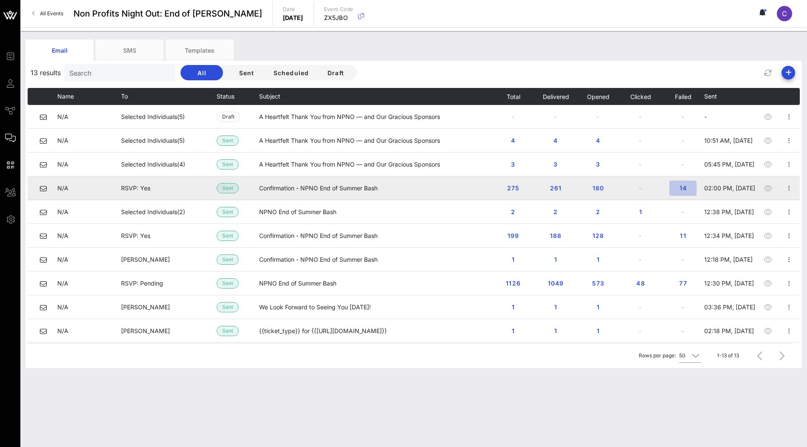
click at [683, 184] on span "14" at bounding box center [683, 187] width 14 height 7
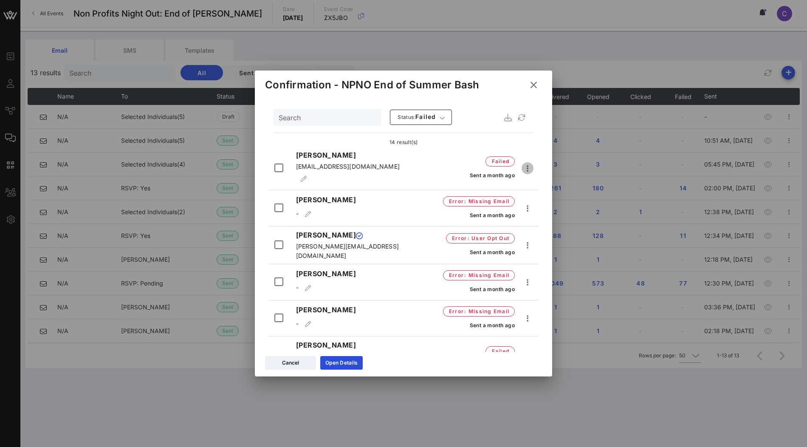
click at [527, 164] on icon "button" at bounding box center [527, 168] width 10 height 10
click at [443, 165] on div "failed Sent a month ago" at bounding box center [477, 168] width 114 height 29
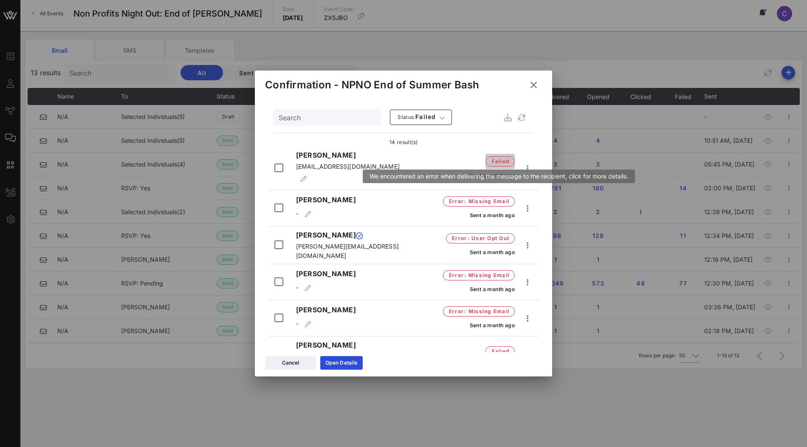
click at [504, 158] on span "failed" at bounding box center [500, 161] width 18 height 8
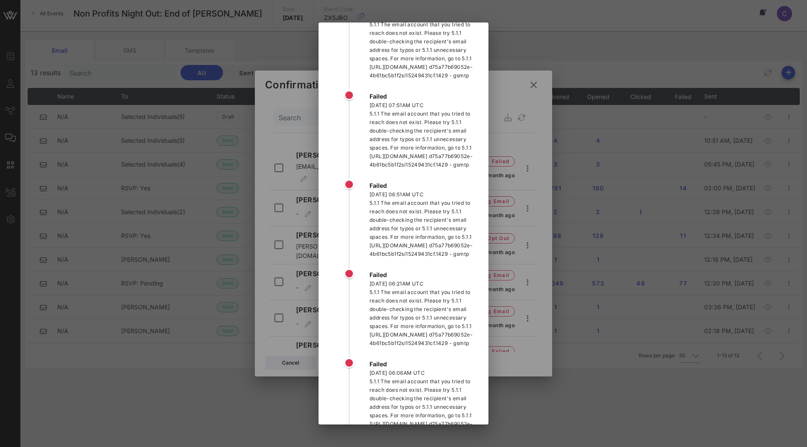
scroll to position [54, 0]
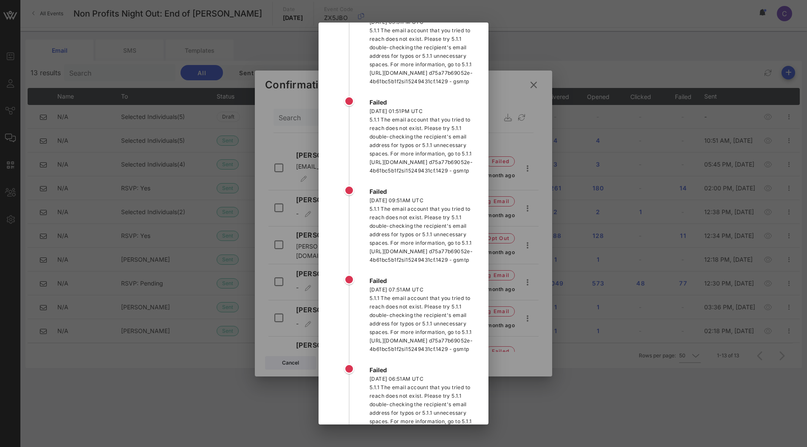
click at [522, 88] on div at bounding box center [403, 223] width 807 height 447
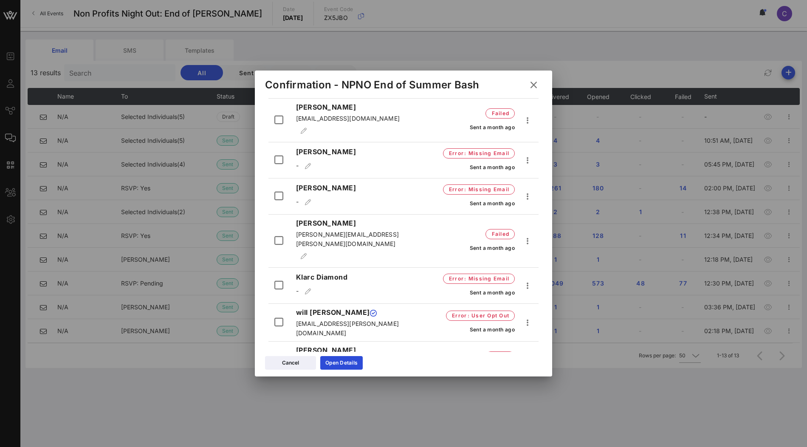
scroll to position [0, 0]
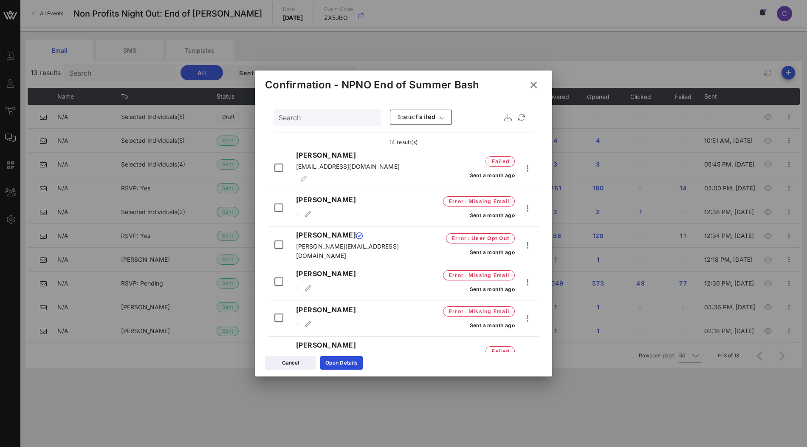
click at [533, 85] on icon at bounding box center [533, 84] width 12 height 11
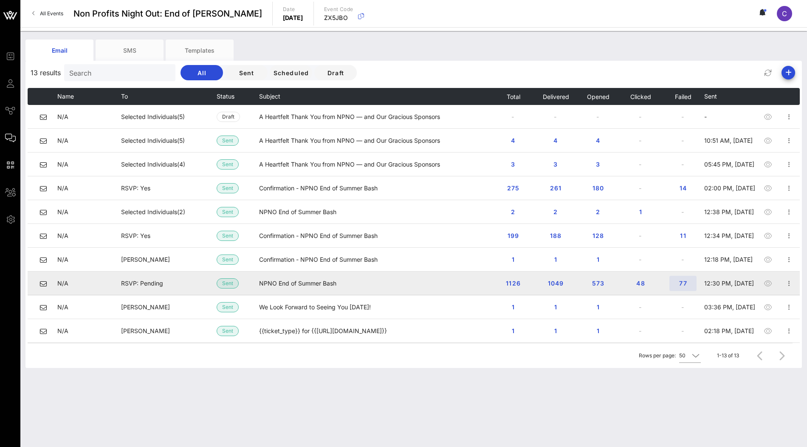
scroll to position [71, 0]
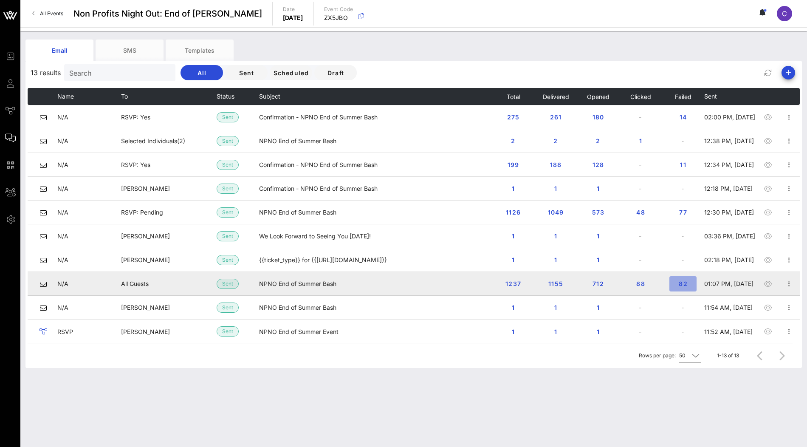
click at [682, 284] on span "82" at bounding box center [683, 283] width 14 height 7
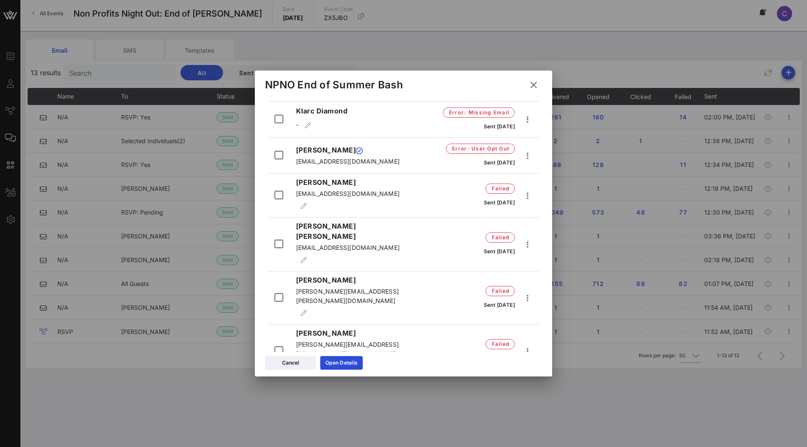
scroll to position [623, 0]
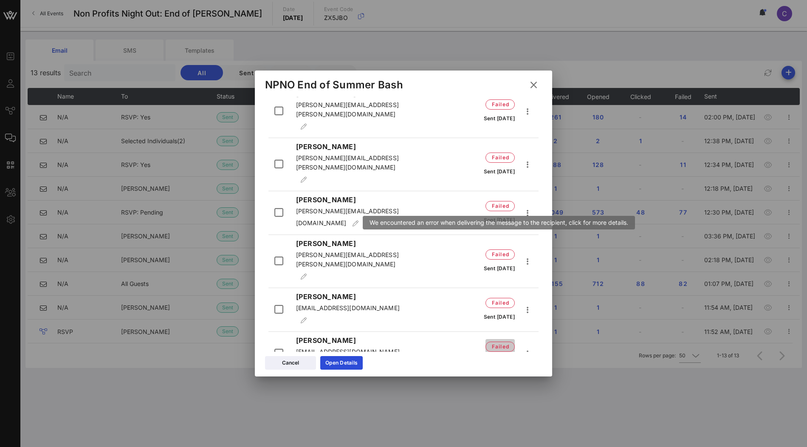
click at [502, 342] on span "failed" at bounding box center [500, 346] width 18 height 8
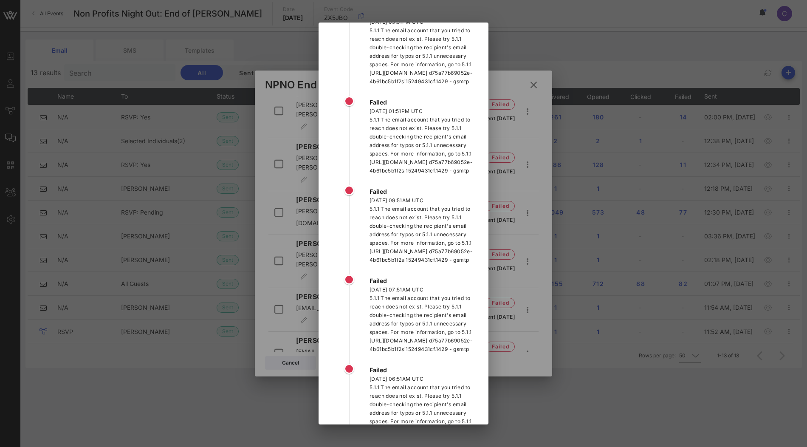
scroll to position [0, 0]
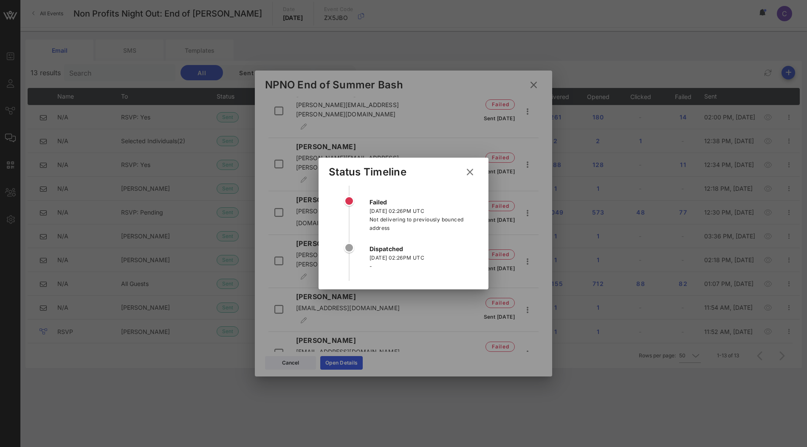
click at [471, 172] on icon at bounding box center [470, 171] width 14 height 13
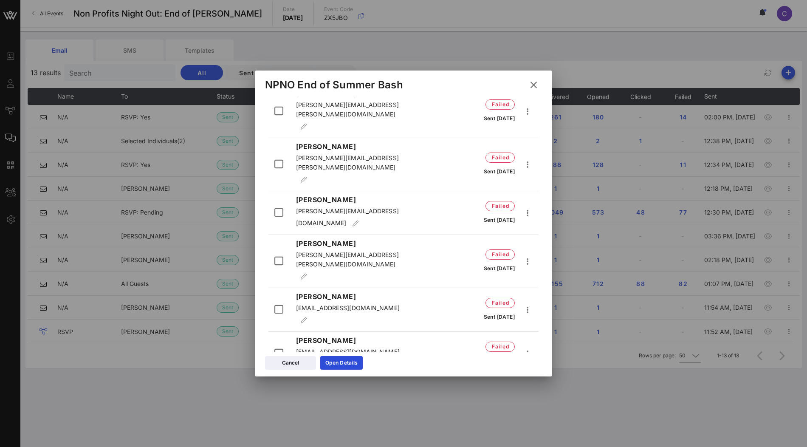
click at [534, 85] on icon at bounding box center [533, 84] width 12 height 11
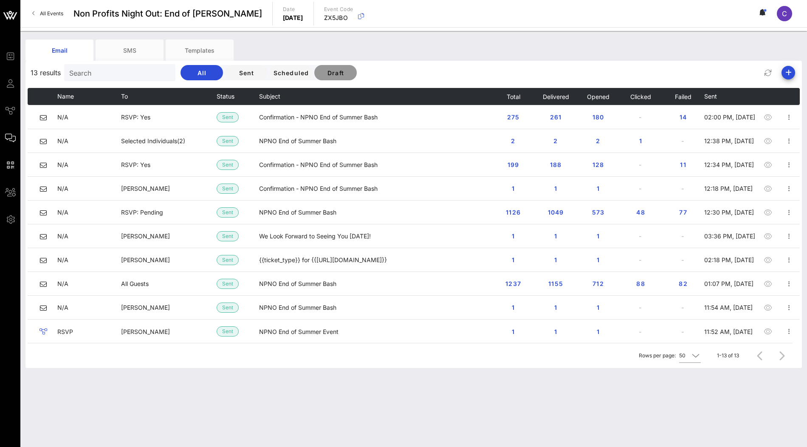
click at [321, 71] on span "Draft" at bounding box center [335, 72] width 29 height 7
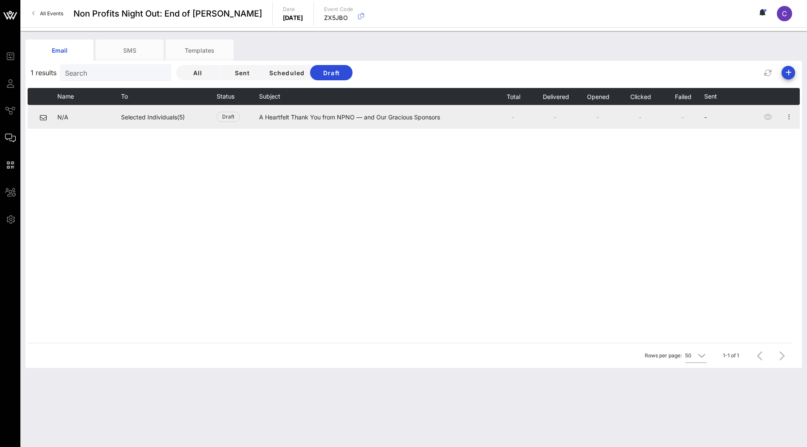
click at [335, 117] on td "A Heartfelt Thank You from NPNO — and Our Gracious Sponsors" at bounding box center [375, 117] width 233 height 24
click at [257, 113] on td "Draft" at bounding box center [238, 117] width 42 height 24
click at [268, 115] on td "A Heartfelt Thank You from NPNO — and Our Gracious Sponsors" at bounding box center [375, 117] width 233 height 24
click at [768, 116] on icon "button" at bounding box center [768, 117] width 10 height 10
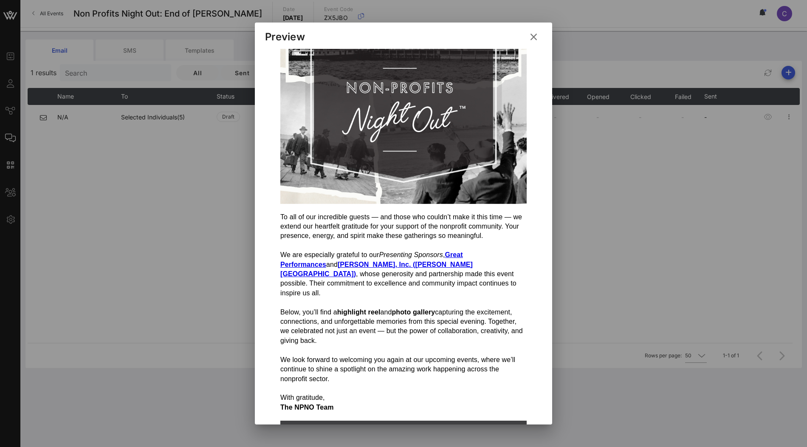
scroll to position [80, 0]
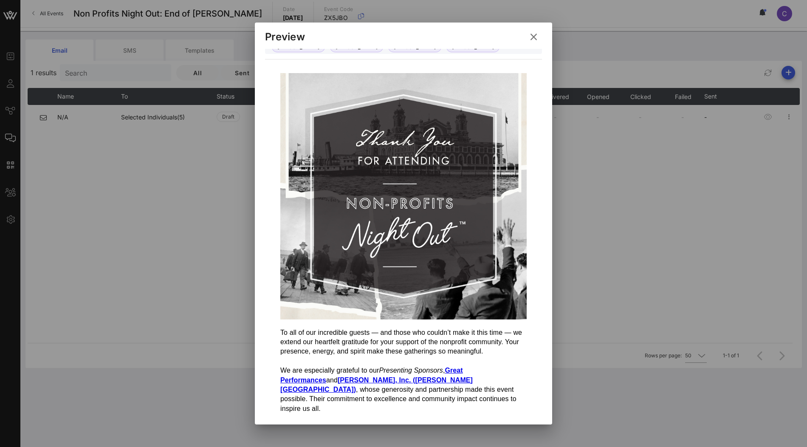
click at [536, 37] on icon at bounding box center [533, 36] width 12 height 11
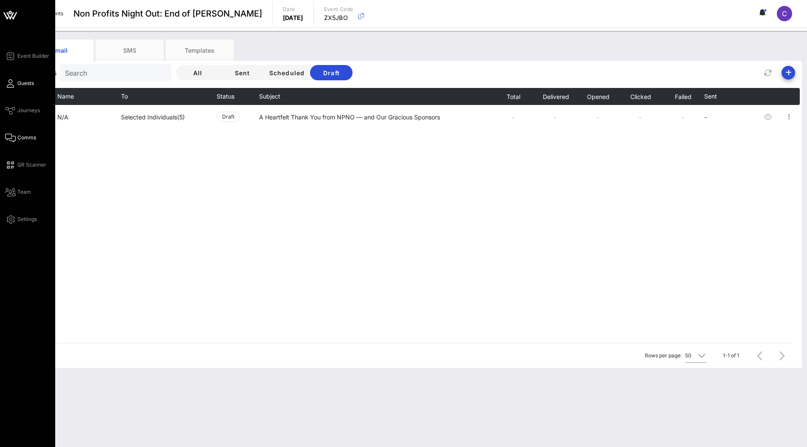
click at [29, 84] on span "Guests" at bounding box center [25, 83] width 17 height 8
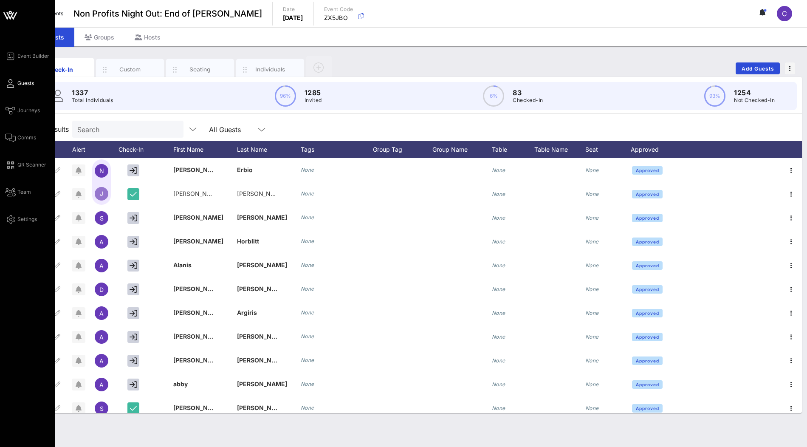
click at [11, 13] on icon at bounding box center [9, 12] width 3 height 3
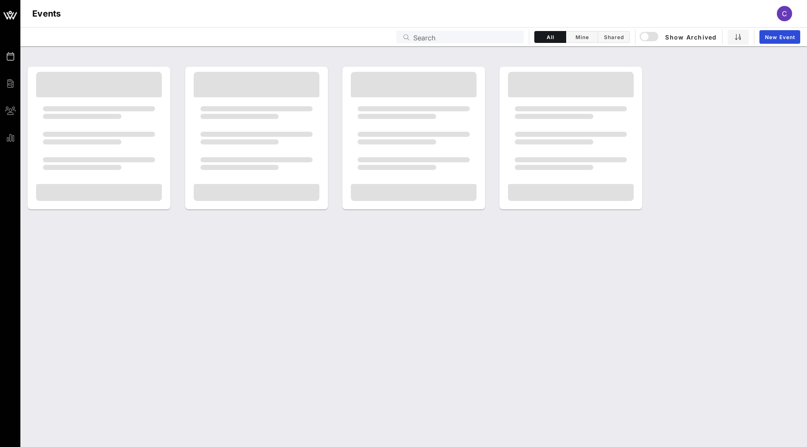
click at [437, 38] on input "Search" at bounding box center [465, 36] width 105 height 11
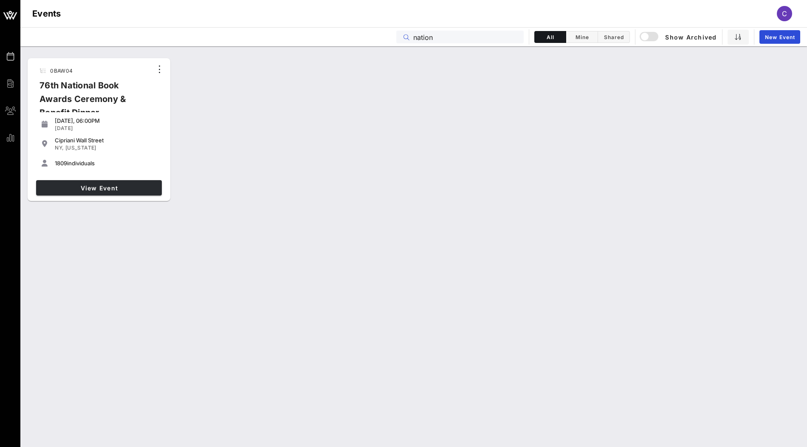
type input "nation"
click at [123, 191] on link "View Event" at bounding box center [99, 187] width 126 height 15
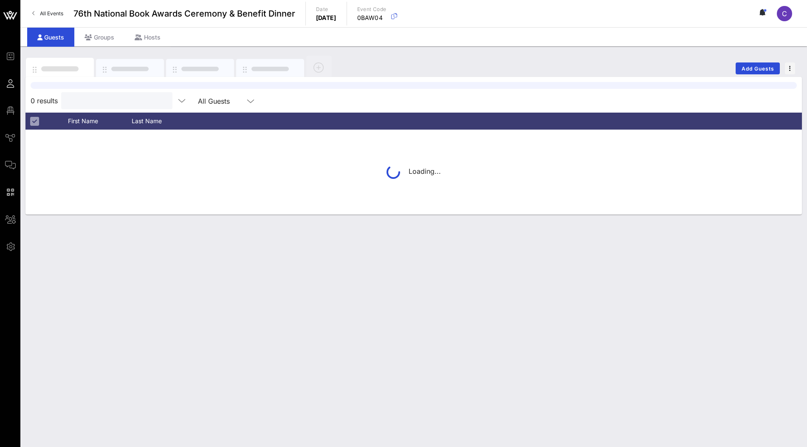
click at [90, 104] on input "text" at bounding box center [115, 100] width 99 height 11
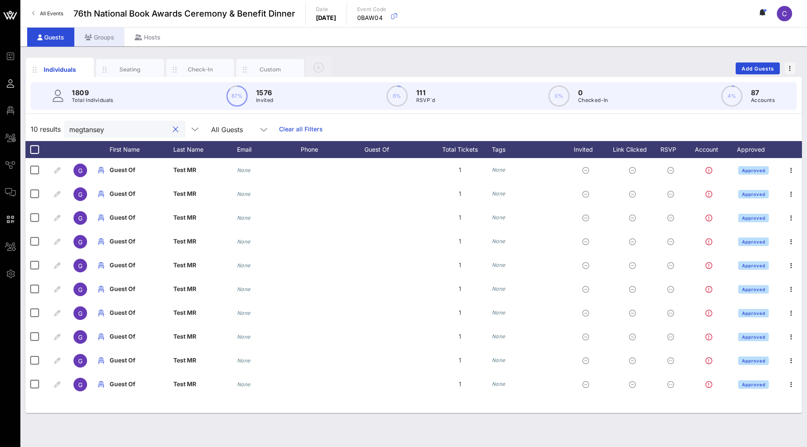
type input "megtansey"
click at [106, 34] on div "Groups" at bounding box center [99, 37] width 50 height 19
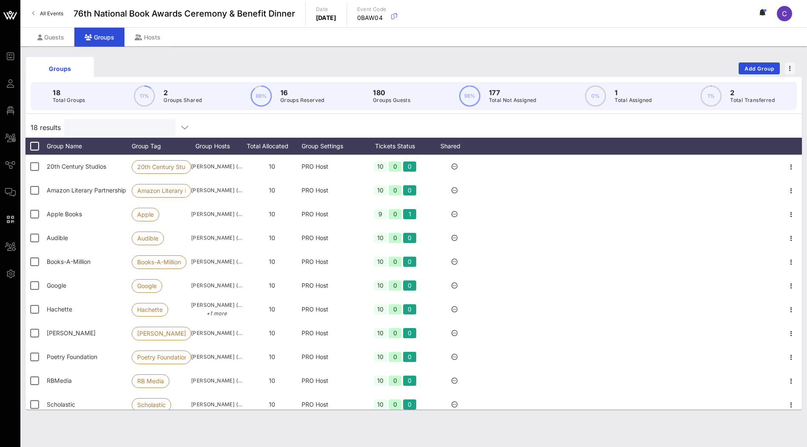
click at [108, 126] on input "text" at bounding box center [118, 127] width 99 height 11
paste input "megtansey"
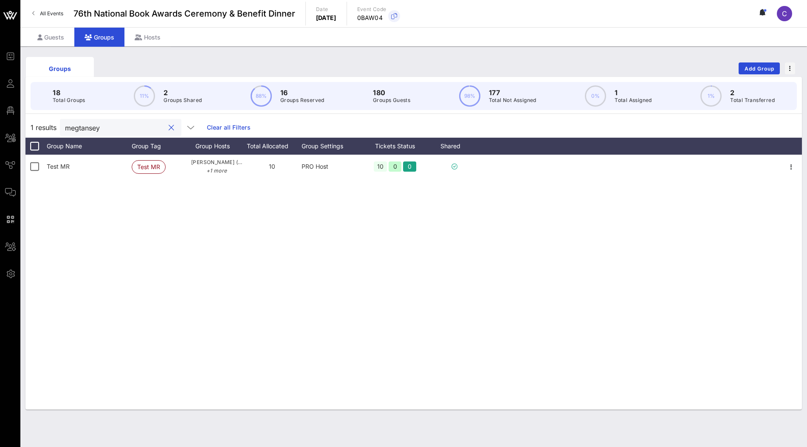
type input "megtansey"
click at [399, 16] on icon "button" at bounding box center [394, 16] width 10 height 10
click at [169, 126] on button "clear icon" at bounding box center [172, 128] width 6 height 8
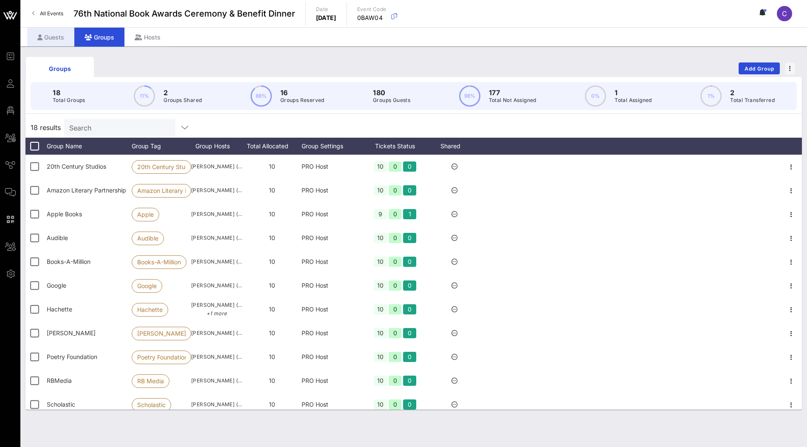
click at [50, 34] on div "Guests" at bounding box center [50, 37] width 47 height 19
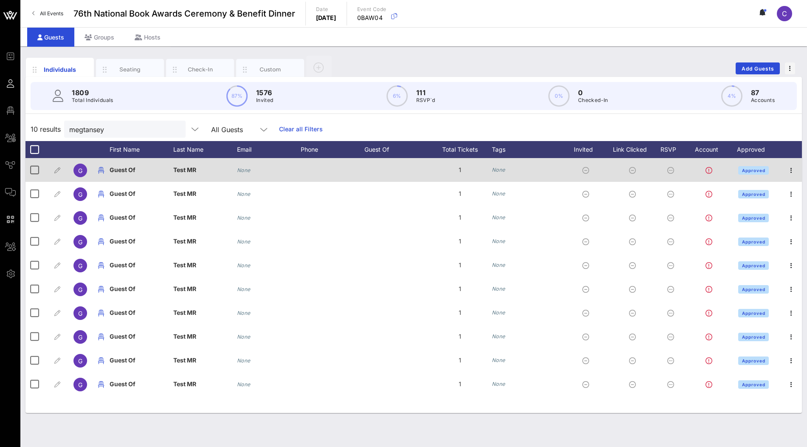
click at [586, 169] on icon at bounding box center [585, 170] width 7 height 7
click at [585, 170] on icon at bounding box center [585, 170] width 7 height 7
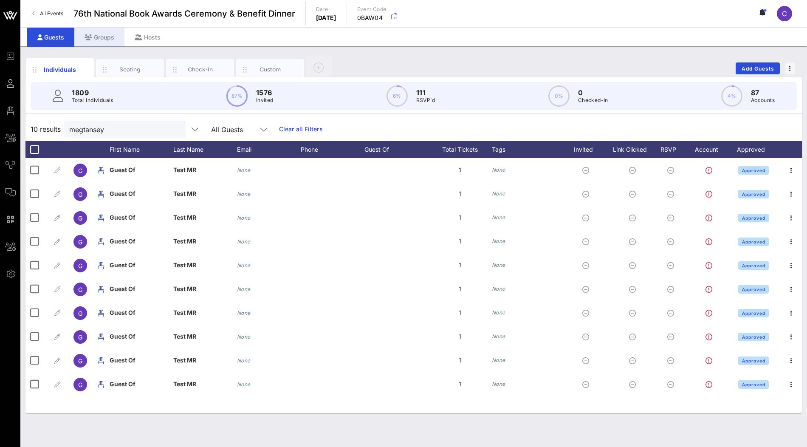
click at [106, 41] on div "Groups" at bounding box center [99, 37] width 50 height 19
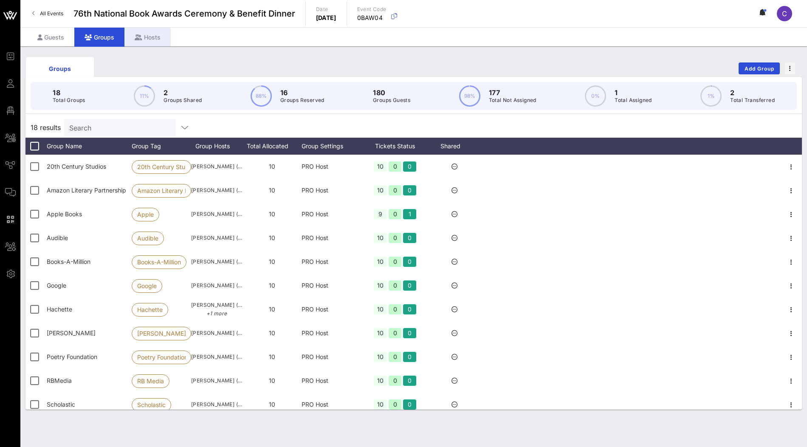
click at [154, 33] on div "Hosts" at bounding box center [147, 37] width 46 height 19
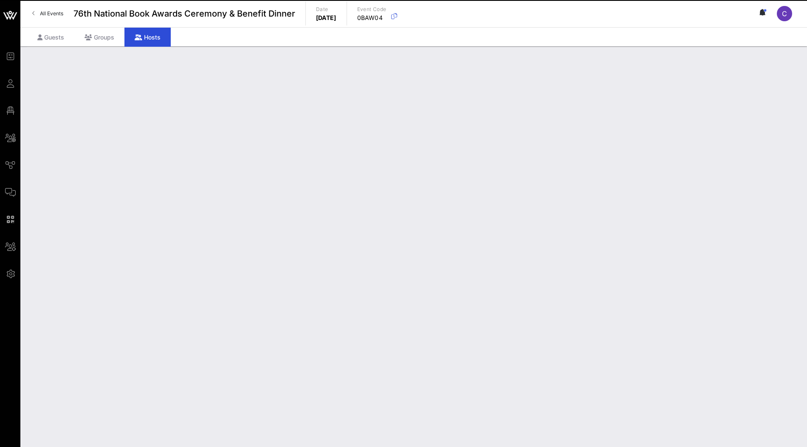
click at [157, 37] on div "Hosts" at bounding box center [147, 37] width 46 height 19
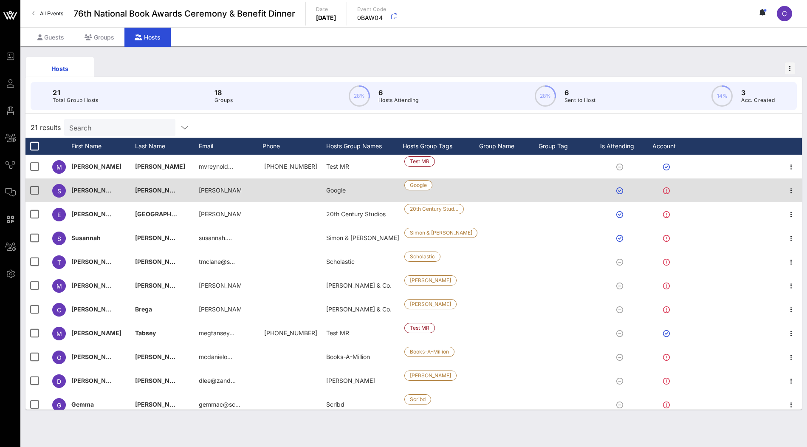
click at [620, 190] on icon at bounding box center [619, 190] width 7 height 7
click at [619, 190] on icon at bounding box center [619, 190] width 7 height 7
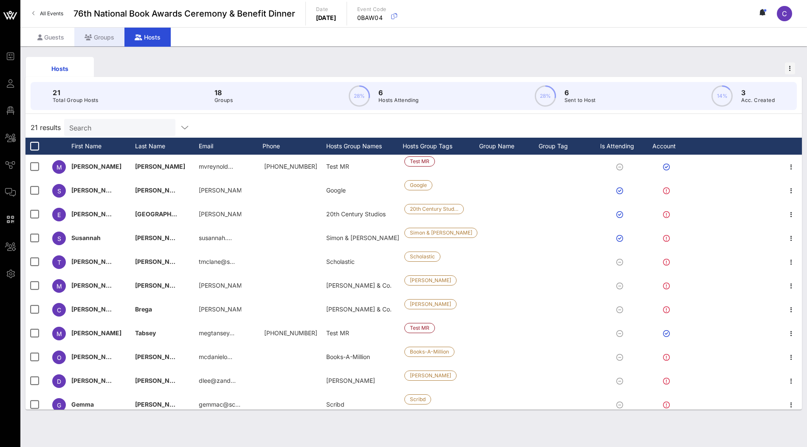
click at [101, 41] on div "Groups" at bounding box center [99, 37] width 50 height 19
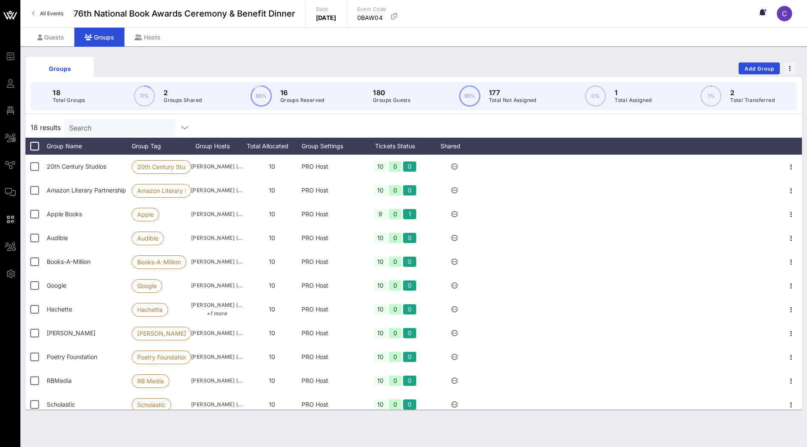
click at [123, 124] on input "Search" at bounding box center [118, 127] width 99 height 11
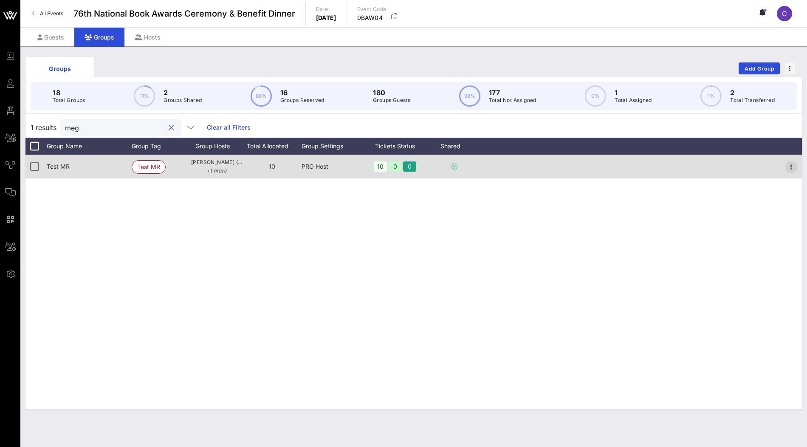
type input "meg"
click at [794, 169] on icon "button" at bounding box center [791, 167] width 10 height 10
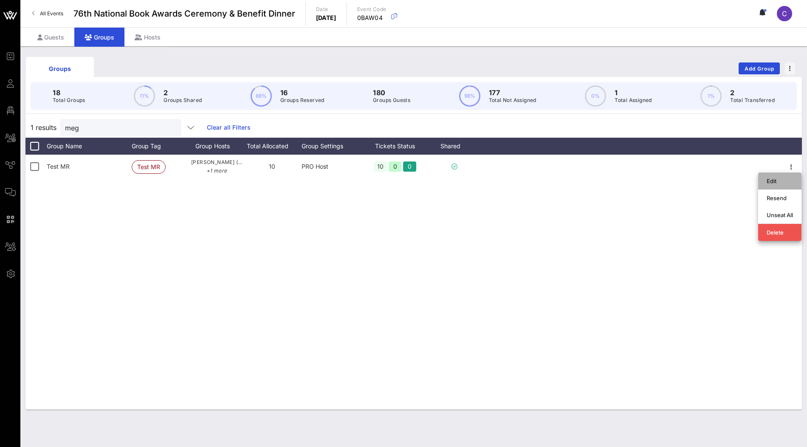
click at [777, 180] on div "Edit" at bounding box center [780, 181] width 26 height 7
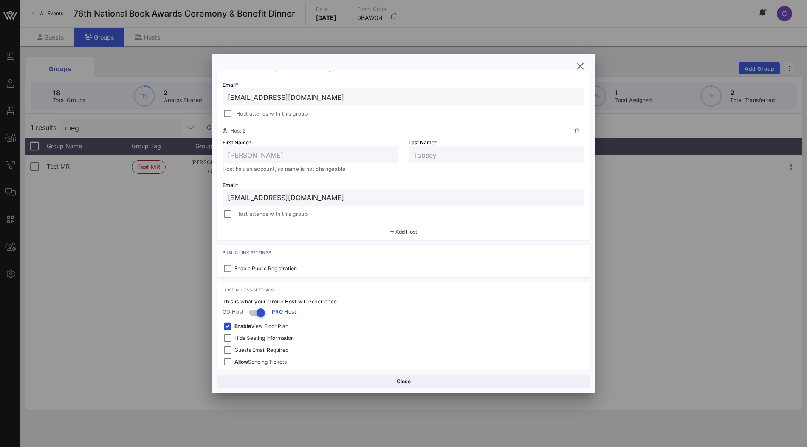
scroll to position [238, 0]
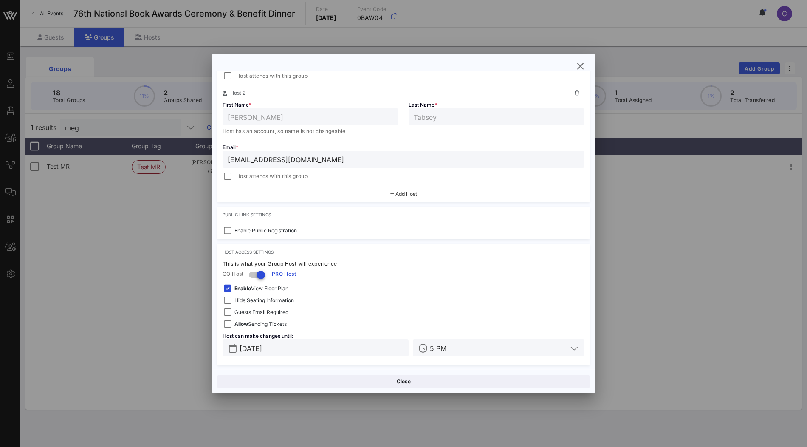
click at [408, 193] on span "Add Host" at bounding box center [406, 194] width 22 height 6
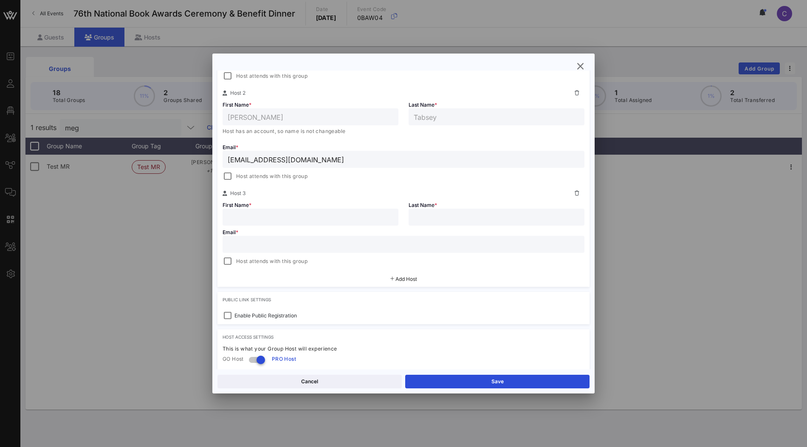
click at [334, 220] on input "text" at bounding box center [311, 216] width 166 height 11
type input "clarisa"
type input "tanedo"
type input "clarisa@vow.ap"
type input "Clarisa"
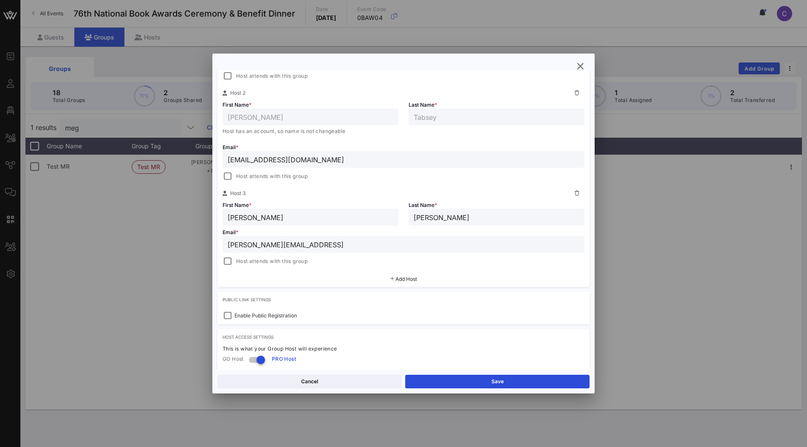
type input "Tanedo"
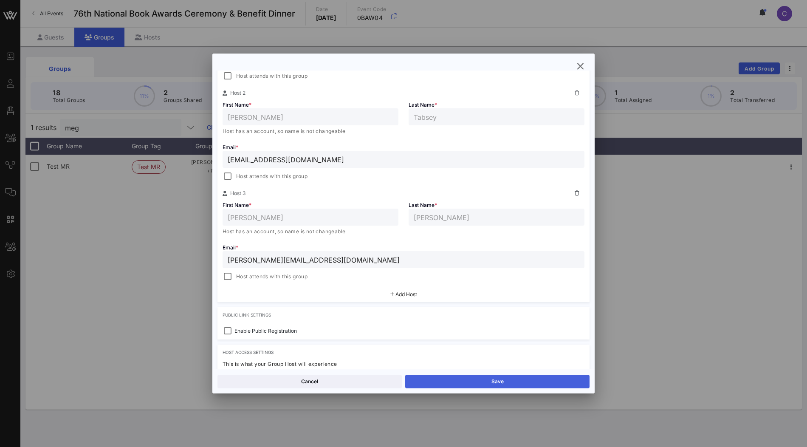
type input "clarisa@vow.app"
click at [462, 377] on button "Save" at bounding box center [497, 382] width 184 height 14
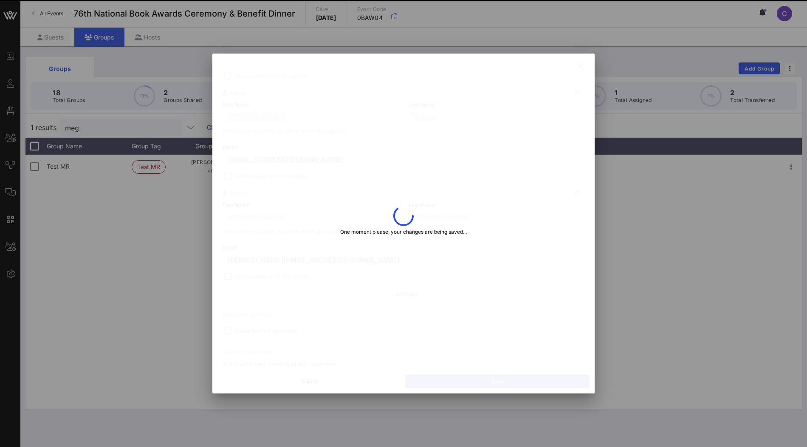
type input "Clarisa"
type input "Tanedo"
type input "clarisa@vow.app"
type input "Meg"
type input "Tabsey"
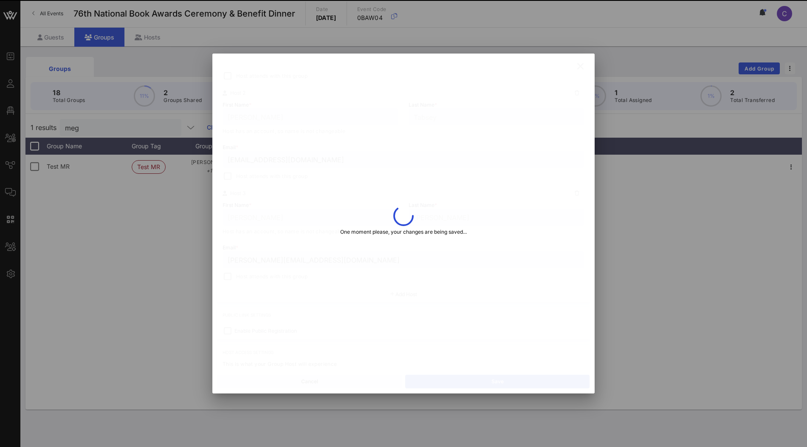
type input "megtansey@mac.com"
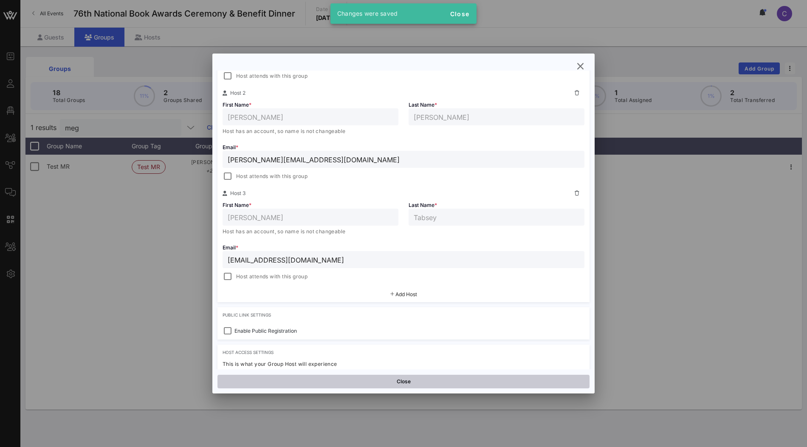
click at [423, 385] on button "Close" at bounding box center [403, 382] width 372 height 14
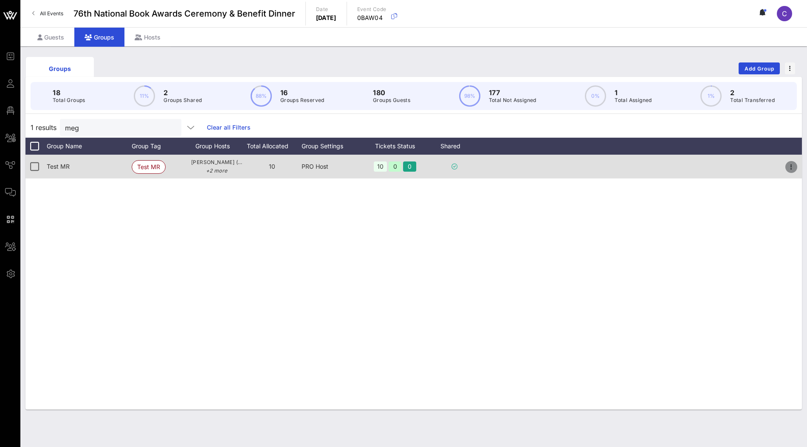
click at [791, 167] on icon "button" at bounding box center [791, 167] width 10 height 10
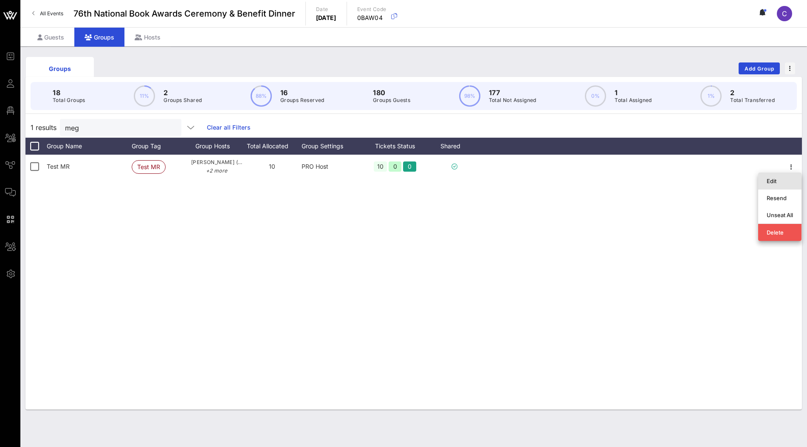
click at [769, 181] on div "Edit" at bounding box center [780, 181] width 26 height 7
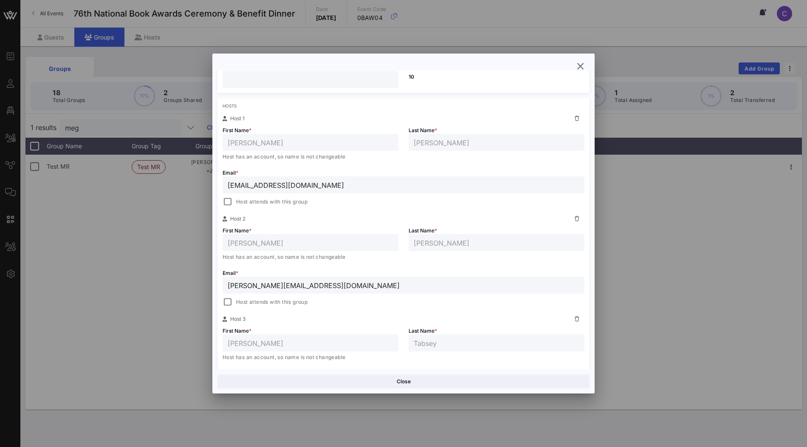
scroll to position [136, 0]
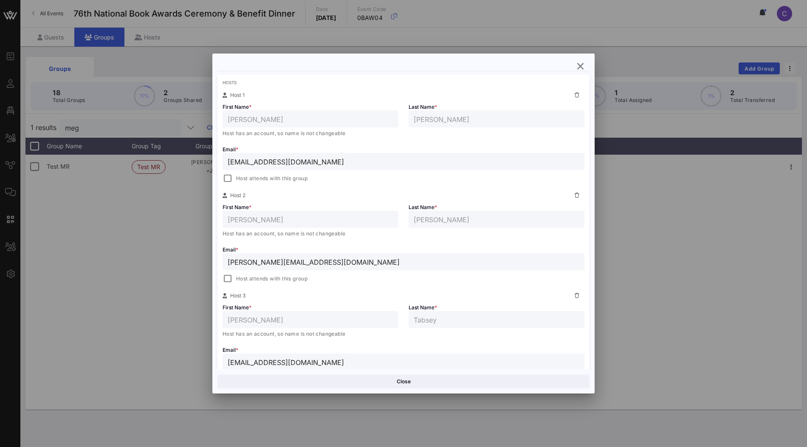
click at [578, 196] on icon at bounding box center [577, 195] width 5 height 5
type input "Meg"
type input "Tabsey"
type input "megtansey@mac.com"
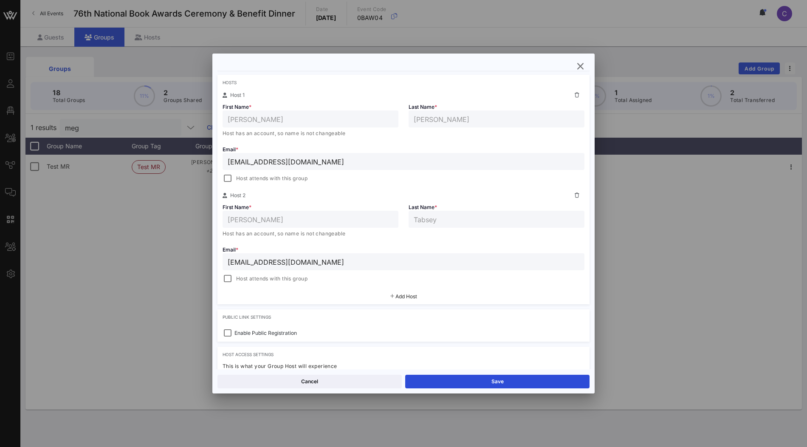
click at [337, 265] on input "megtansey@mac.com" at bounding box center [404, 261] width 352 height 11
click at [579, 65] on icon "button" at bounding box center [580, 66] width 10 height 10
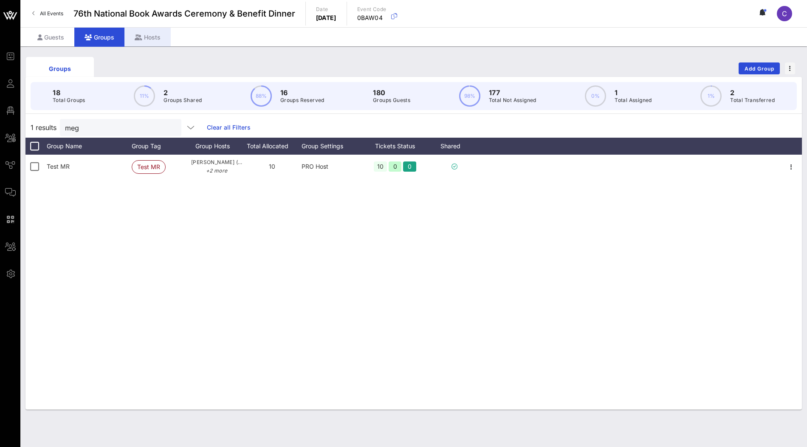
click at [152, 39] on div "Hosts" at bounding box center [147, 37] width 46 height 19
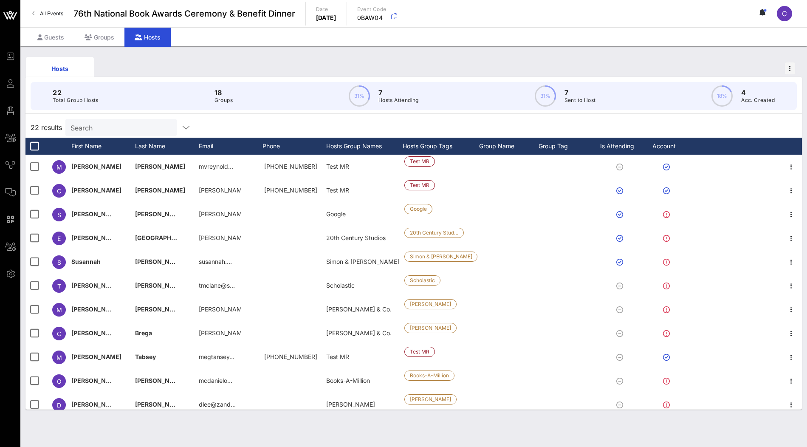
click at [132, 123] on input "Search" at bounding box center [119, 127] width 99 height 11
paste input "megtansey@mac.com"
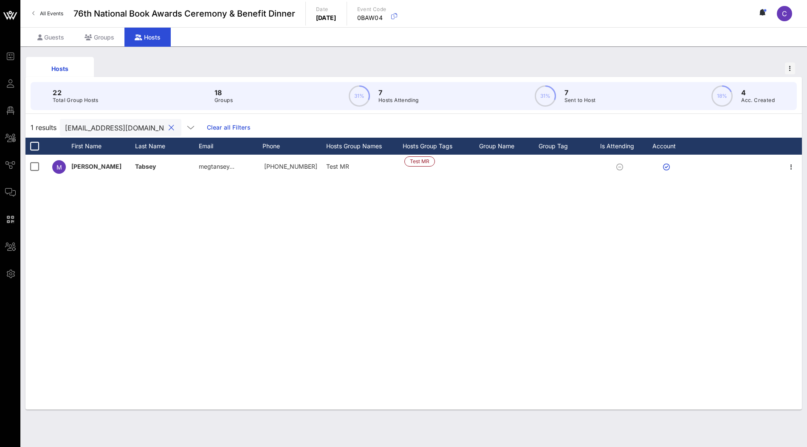
type input "megtansey@mac.com"
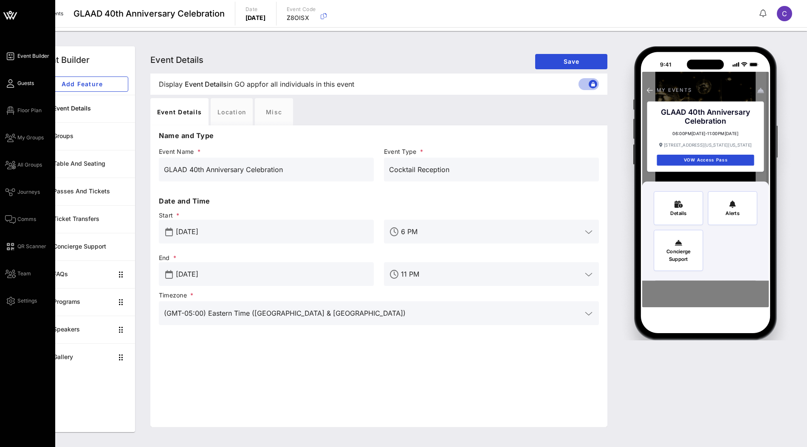
click at [23, 85] on span "Guests" at bounding box center [25, 83] width 17 height 8
